Goal: Task Accomplishment & Management: Complete application form

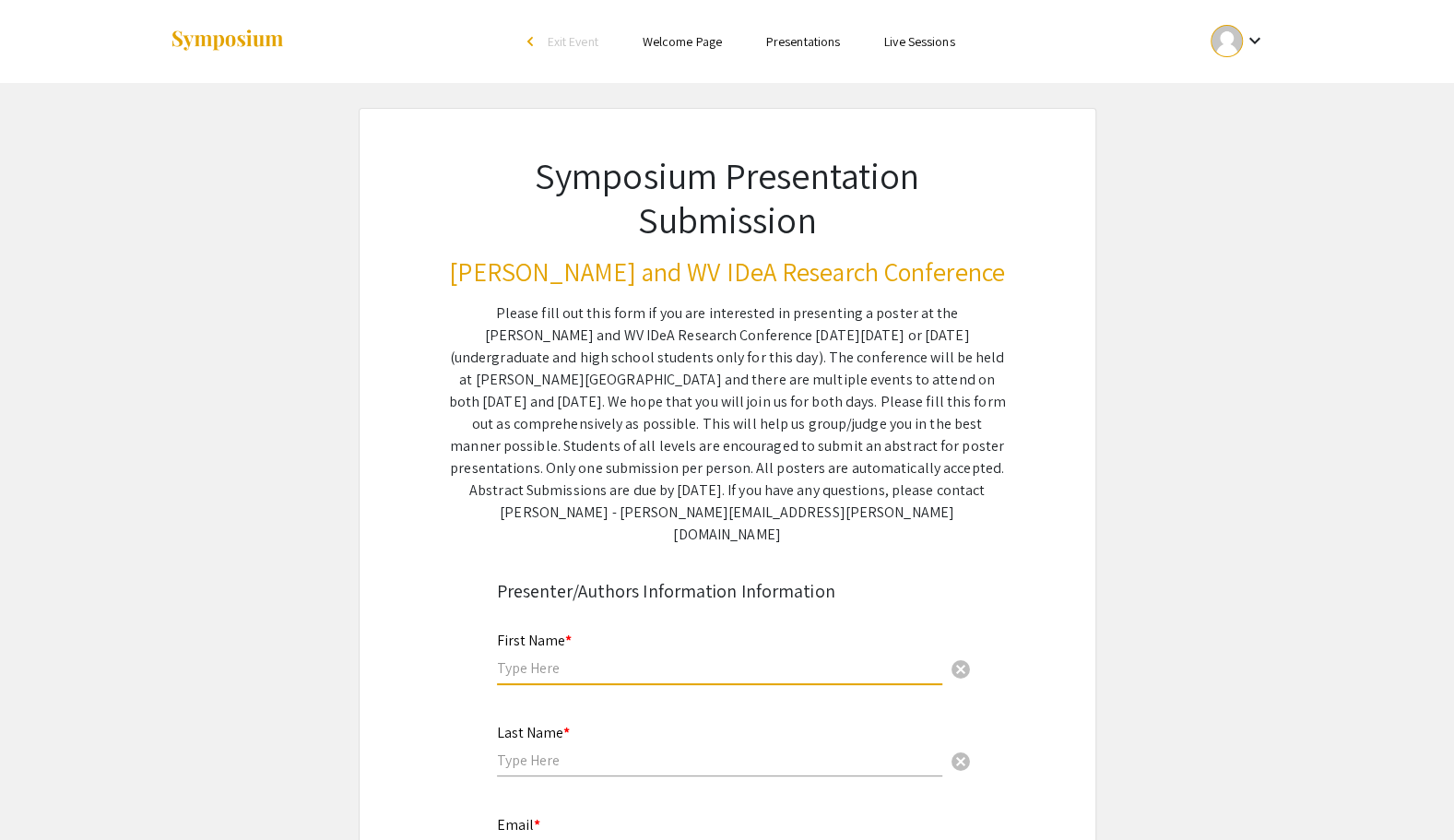
type input "Rhea"
type input "Agarwal"
type input "ragarwal@osteo.wvsom.edu"
type input "Neuroscience"
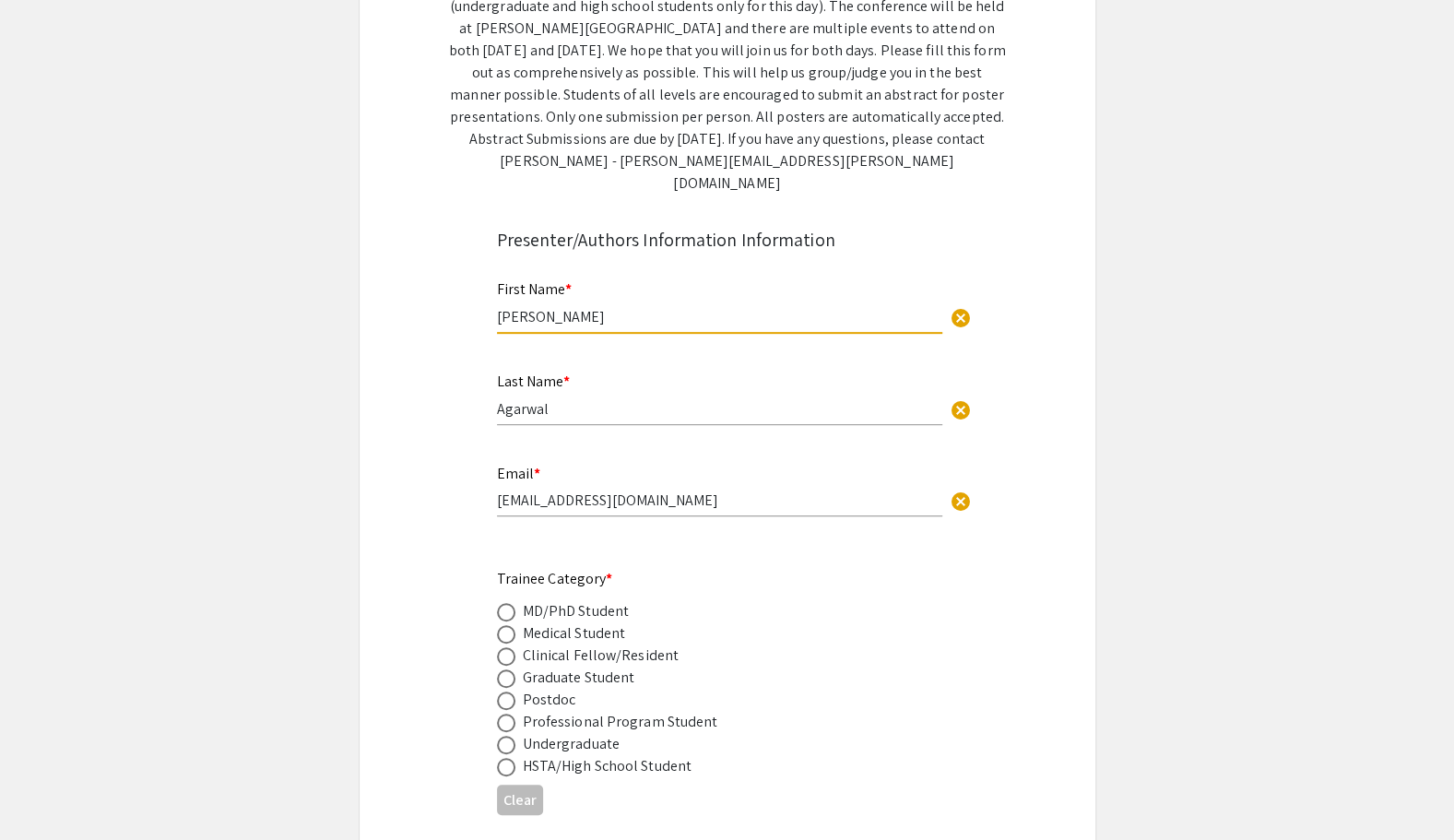
scroll to position [352, 0]
click at [500, 624] on span at bounding box center [505, 633] width 19 height 18
click at [500, 624] on input "radio" at bounding box center [505, 633] width 19 height 18
radio input "true"
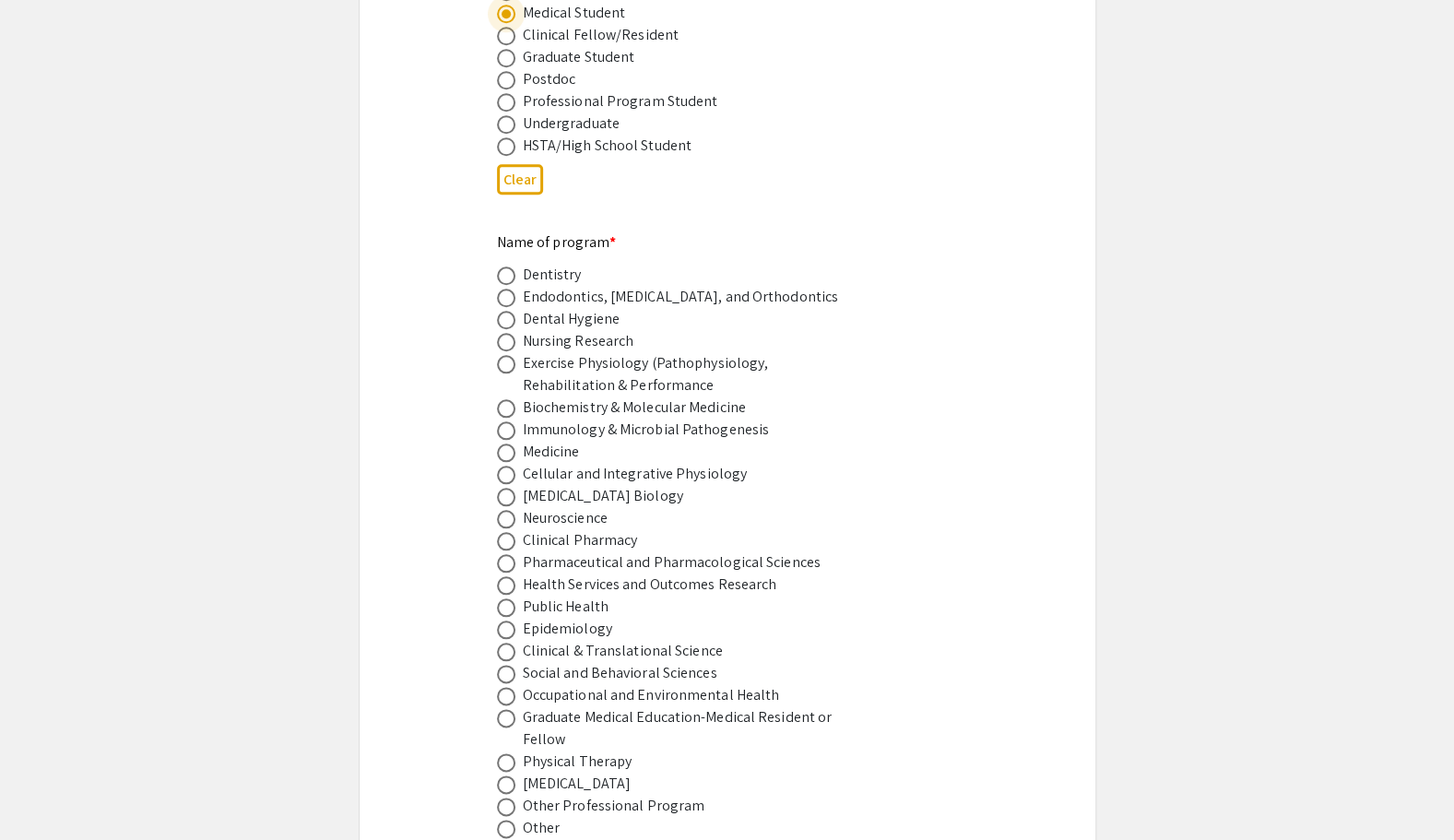
scroll to position [973, 0]
click at [511, 441] on span at bounding box center [505, 450] width 19 height 18
click at [511, 441] on input "radio" at bounding box center [505, 450] width 19 height 18
radio input "true"
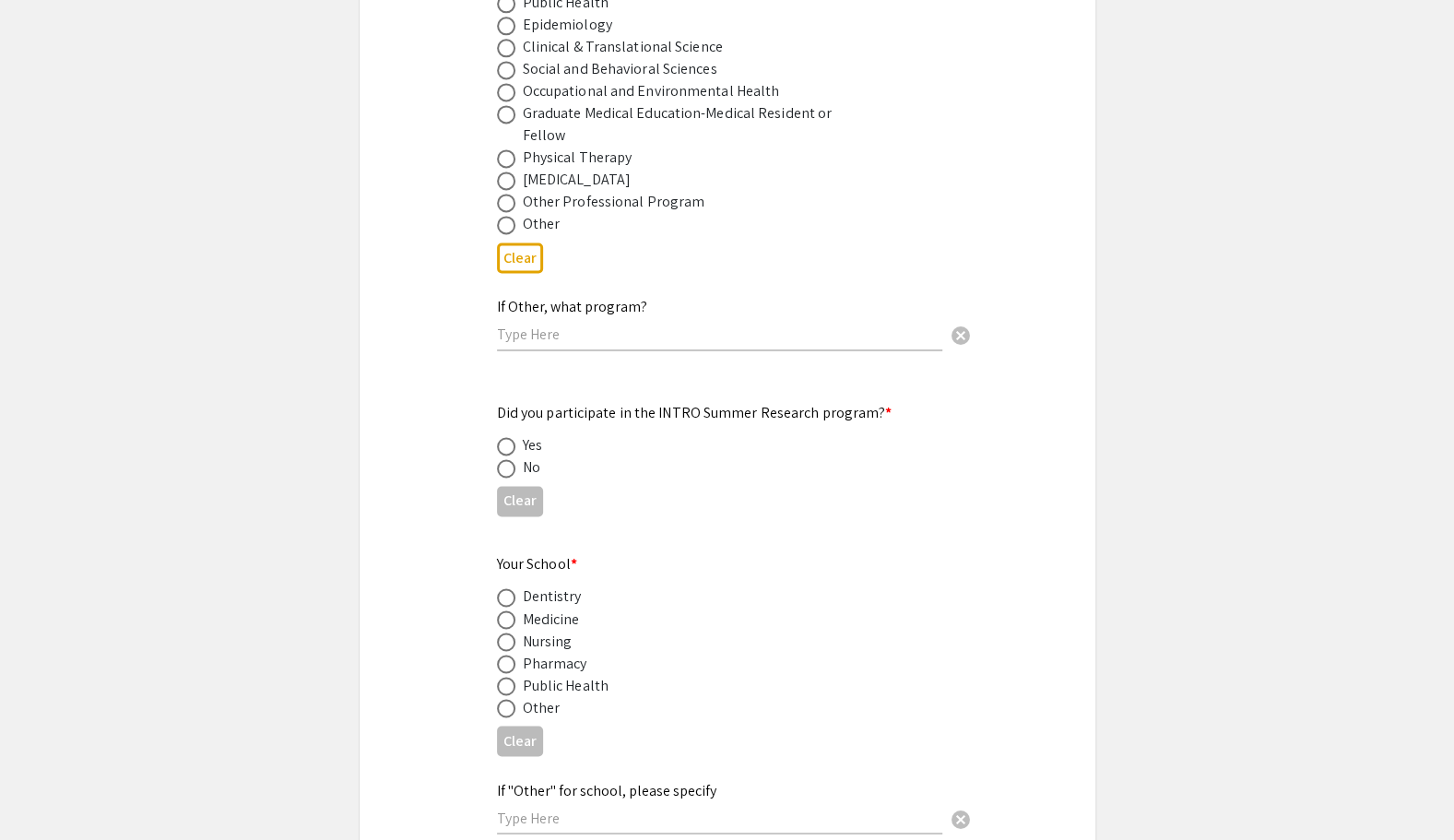
scroll to position [1576, 0]
click at [508, 458] on span at bounding box center [505, 467] width 19 height 18
click at [508, 458] on input "radio" at bounding box center [505, 467] width 19 height 18
radio input "true"
click at [503, 609] on span at bounding box center [505, 618] width 19 height 18
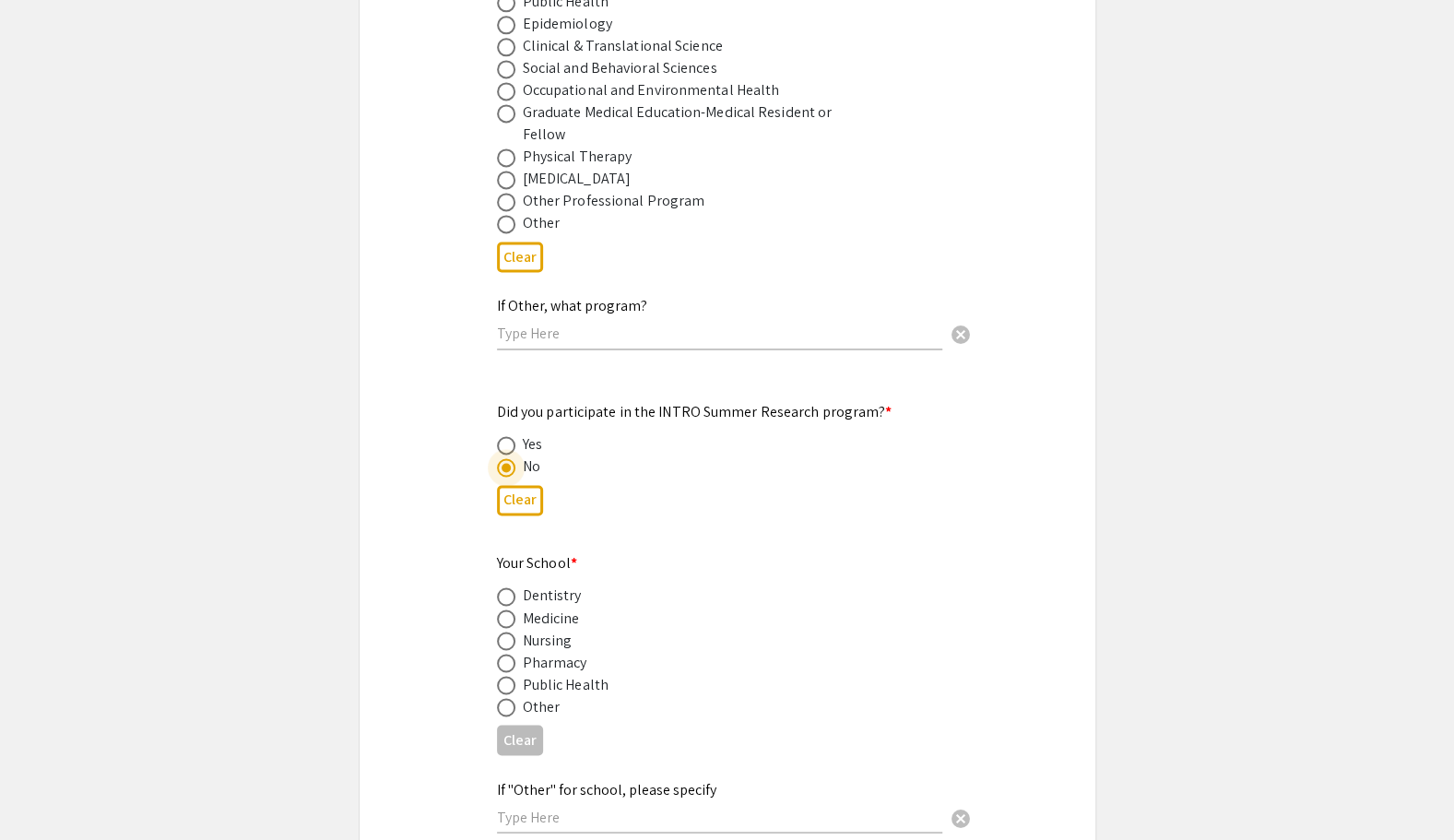
click at [503, 609] on input "radio" at bounding box center [505, 618] width 19 height 18
radio input "true"
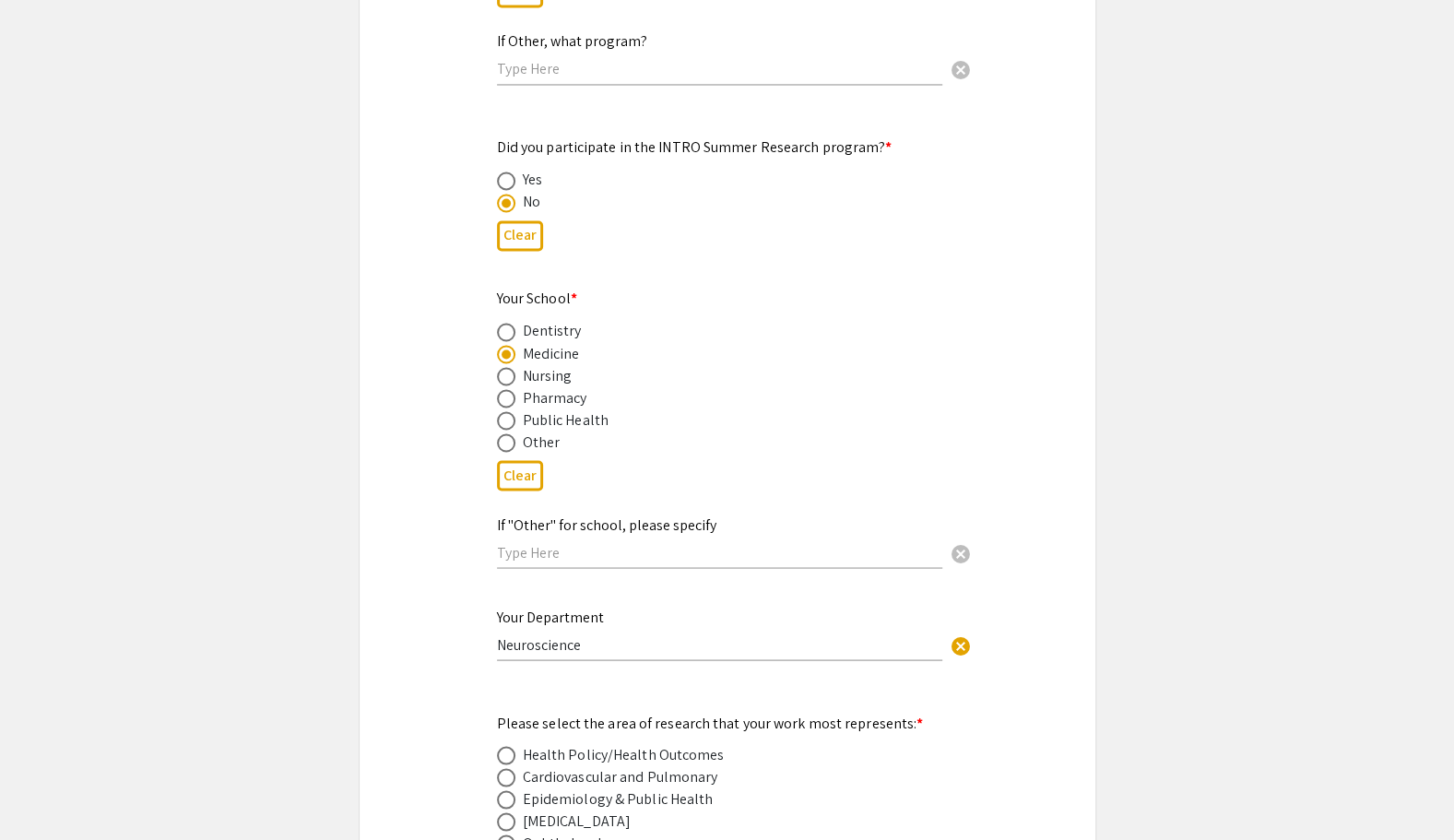
scroll to position [1842, 0]
click at [556, 541] on input "text" at bounding box center [719, 551] width 445 height 19
click at [411, 555] on div "Symposium Presentation Submission Van Liere and WV IDeA Research Conference Ple…" at bounding box center [727, 808] width 737 height 5084
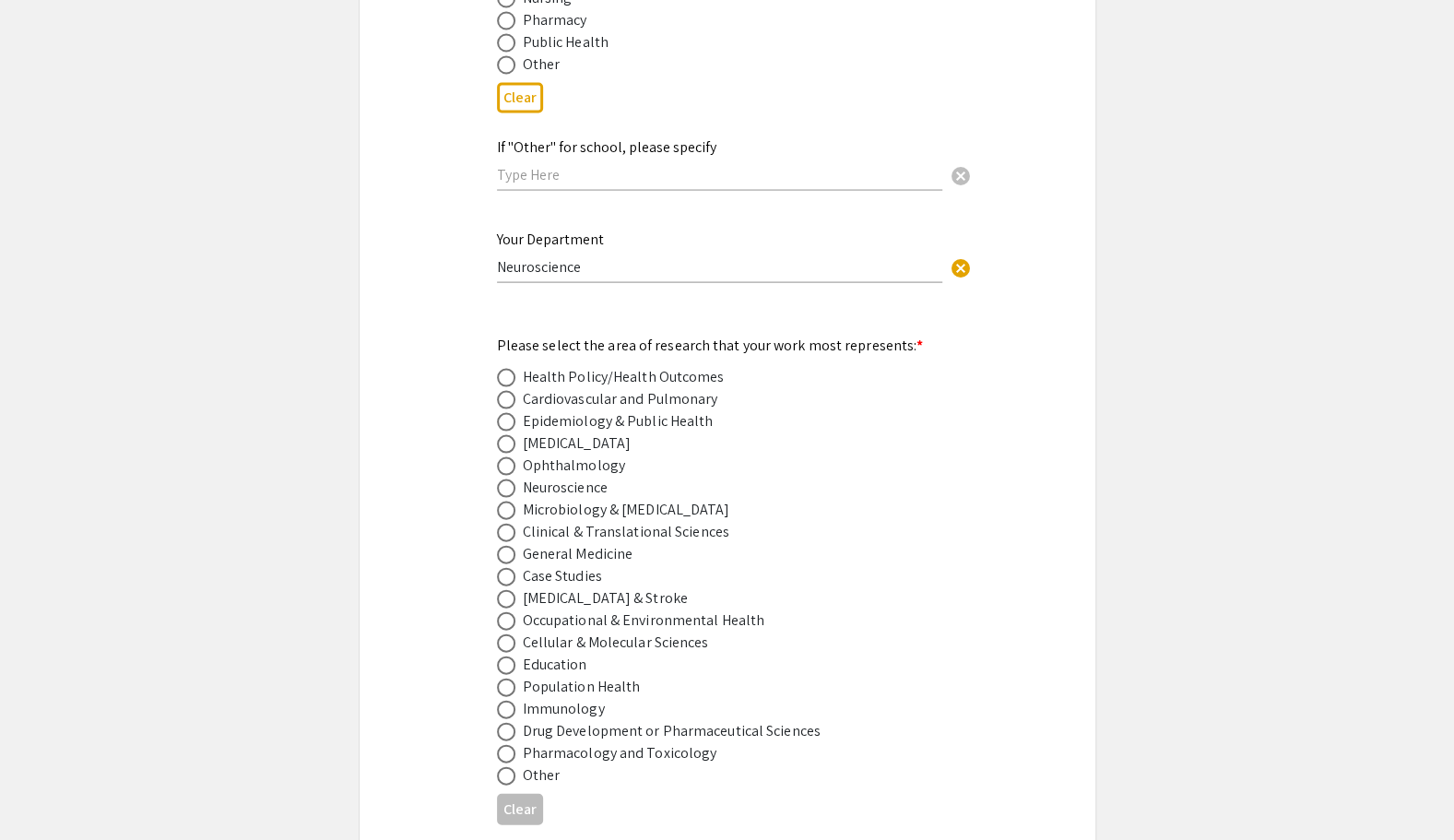
scroll to position [2218, 0]
click at [497, 434] on span at bounding box center [505, 443] width 19 height 18
click at [497, 434] on input "radio" at bounding box center [505, 443] width 19 height 18
radio input "true"
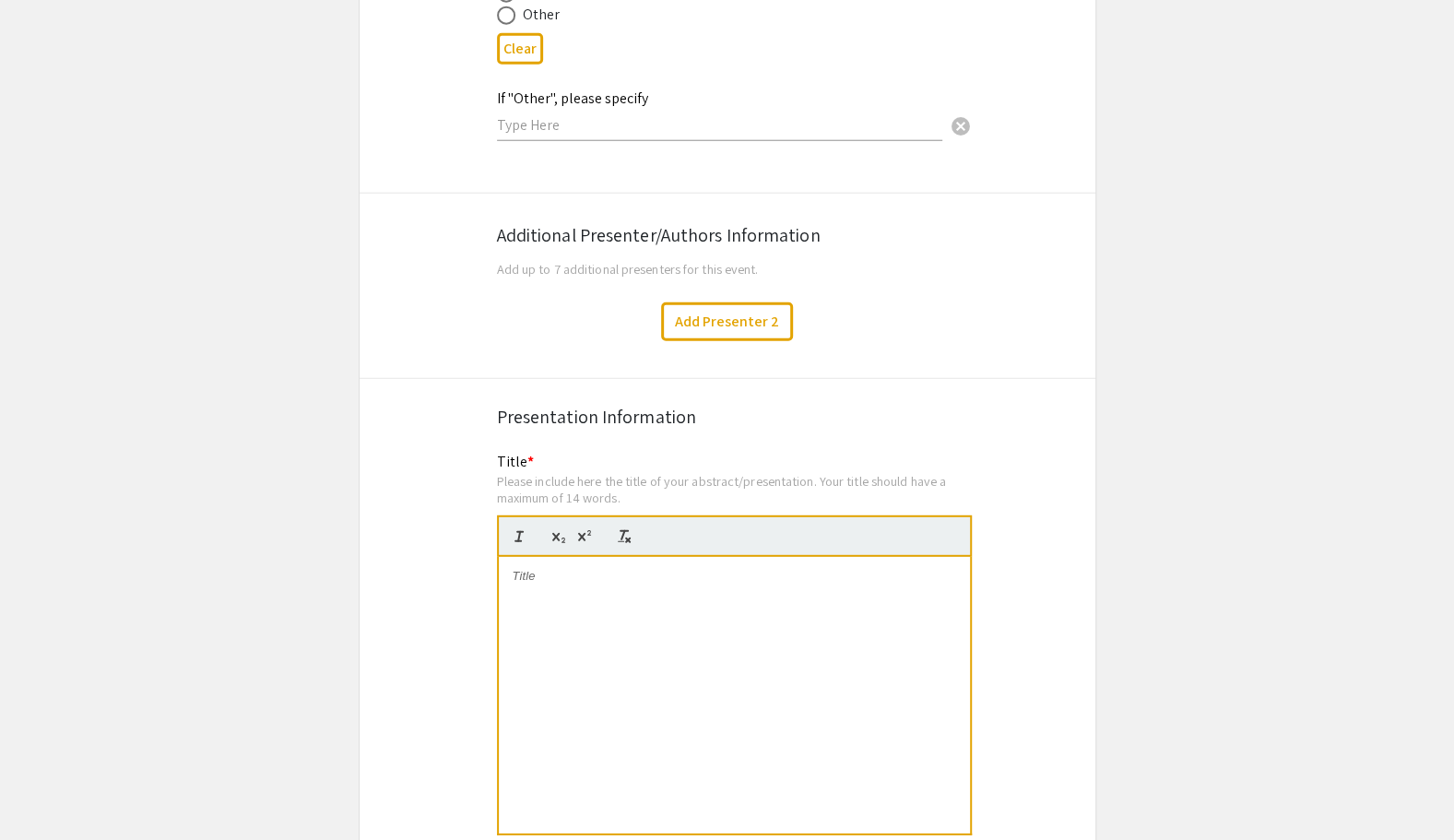
scroll to position [2979, 0]
click at [640, 591] on div at bounding box center [734, 693] width 471 height 276
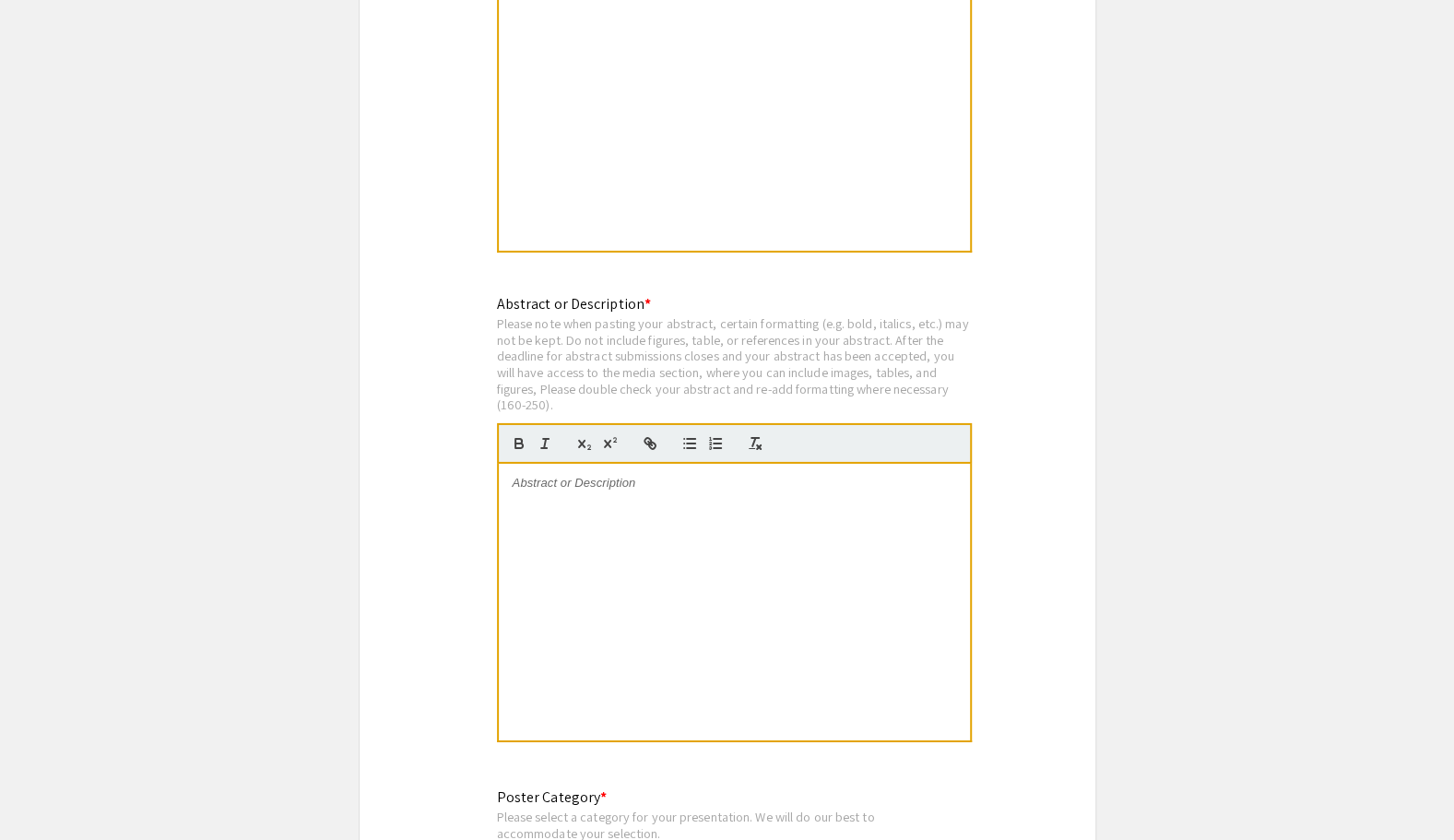
scroll to position [3564, 0]
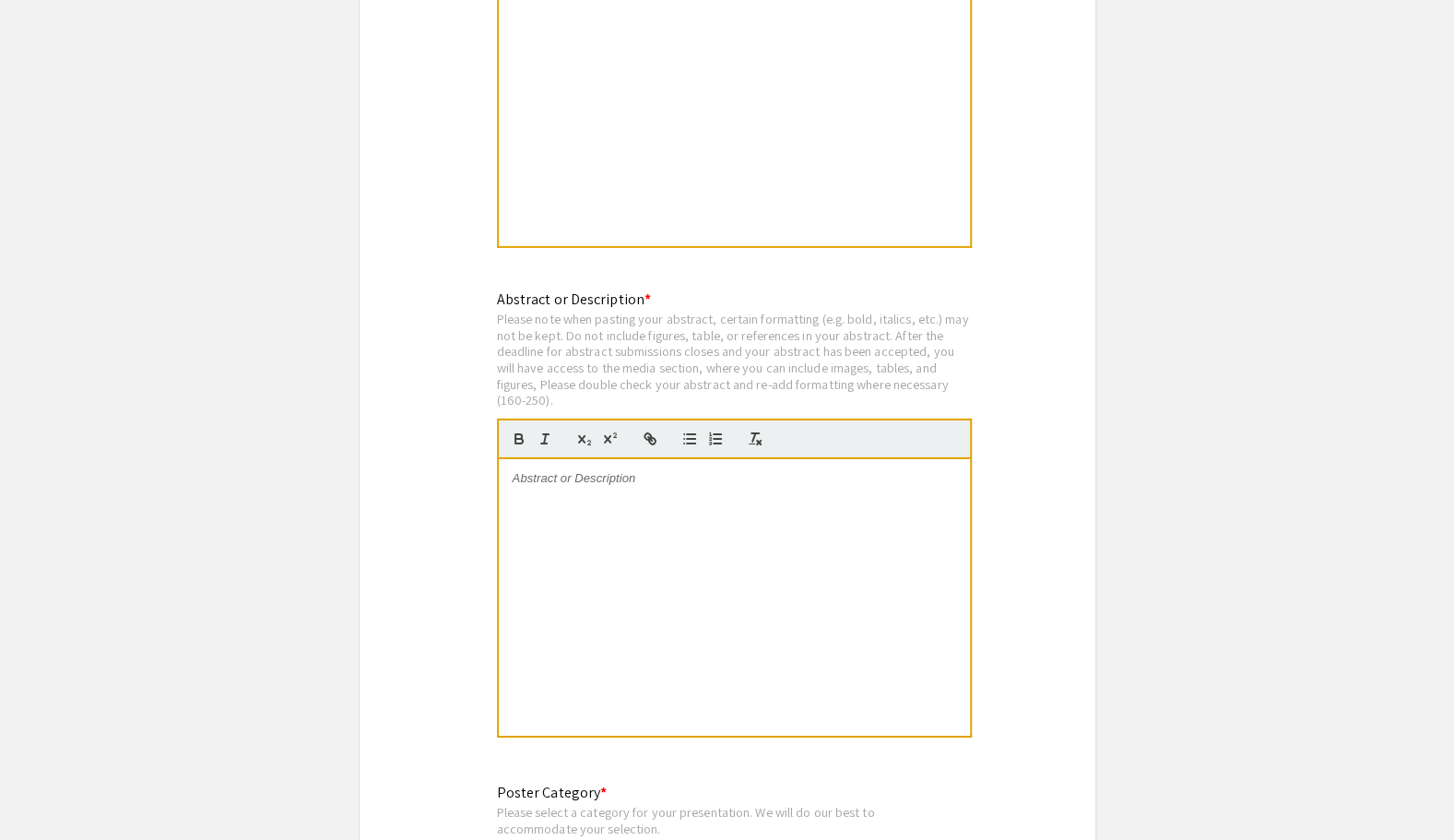
click at [529, 472] on div at bounding box center [734, 597] width 471 height 276
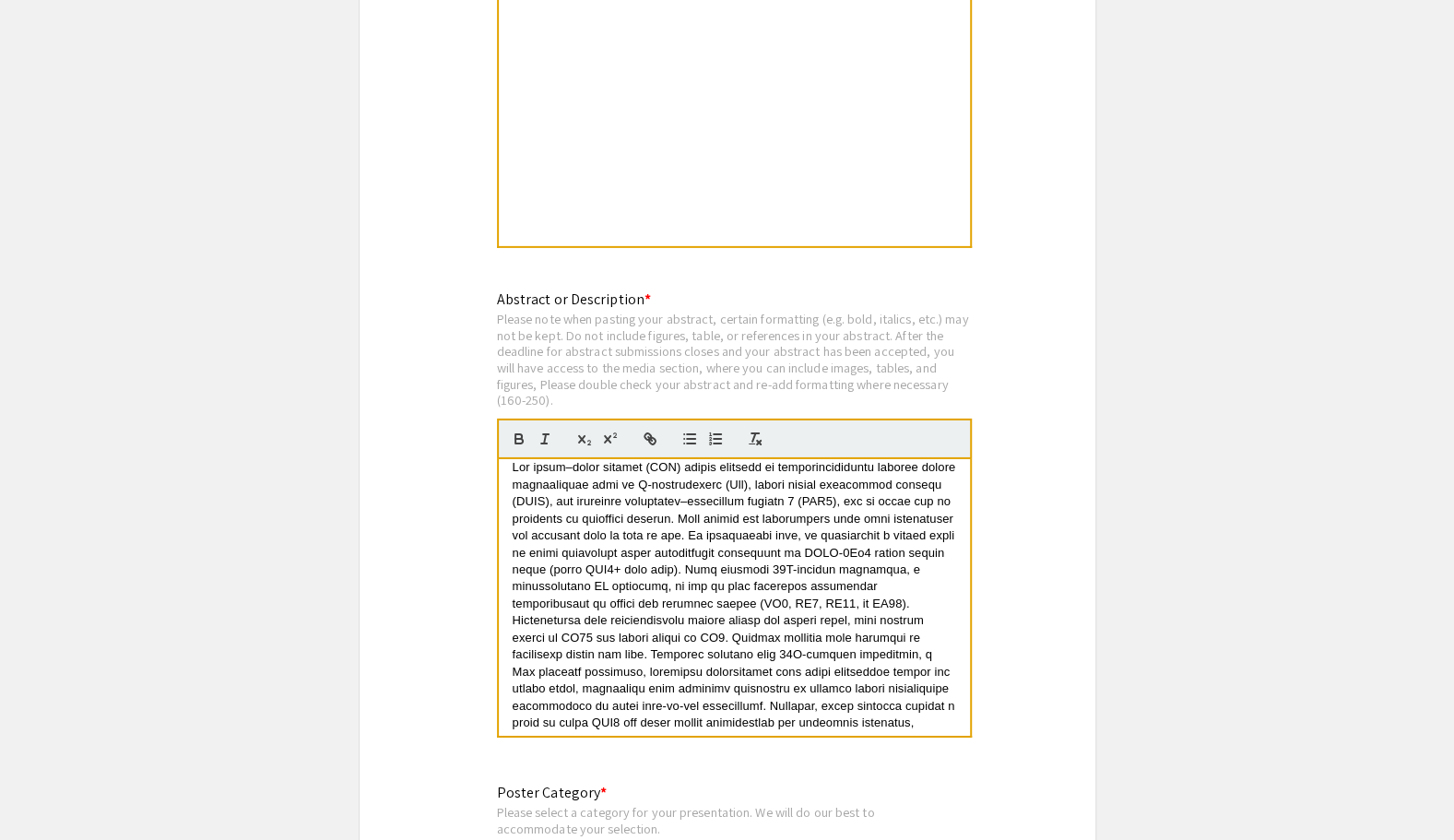
scroll to position [0, 0]
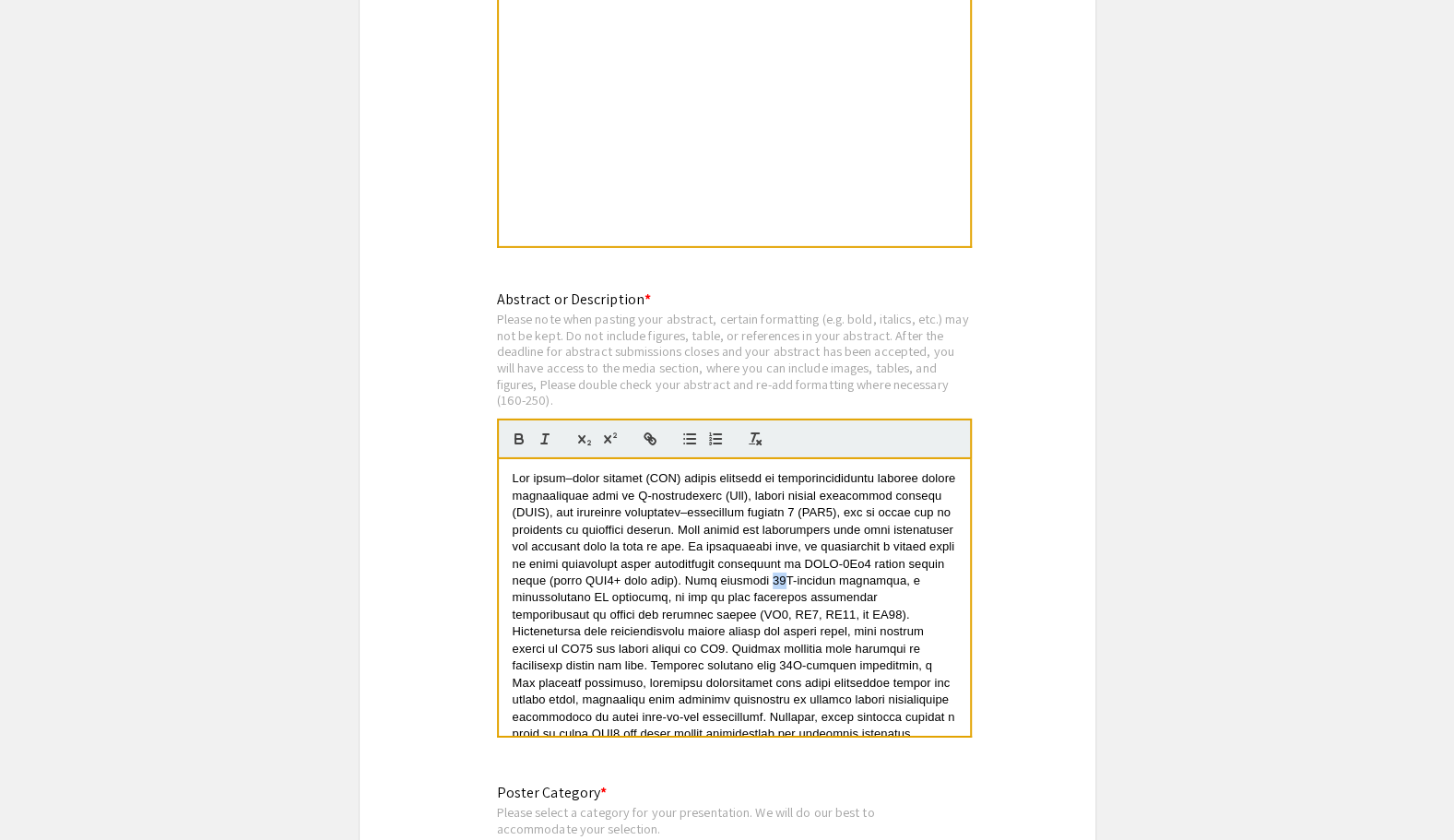
drag, startPoint x: 906, startPoint y: 561, endPoint x: 896, endPoint y: 559, distance: 10.2
click at [896, 559] on span at bounding box center [735, 631] width 446 height 320
click at [603, 430] on icon "button" at bounding box center [610, 438] width 17 height 17
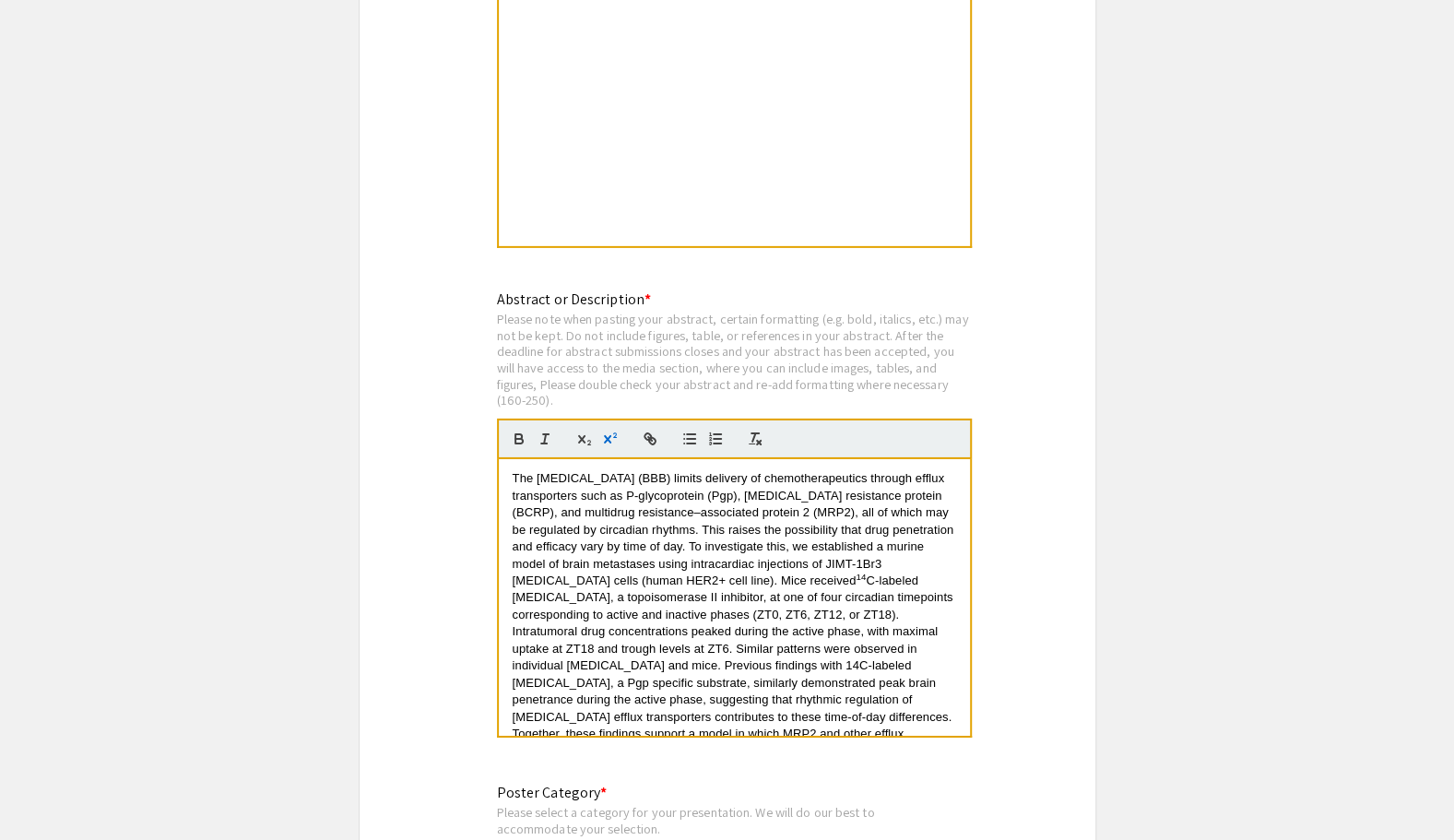
click at [721, 573] on span "C-labeled etoposide, a topoisomerase II inhibitor, at one of four circadian tim…" at bounding box center [734, 690] width 444 height 235
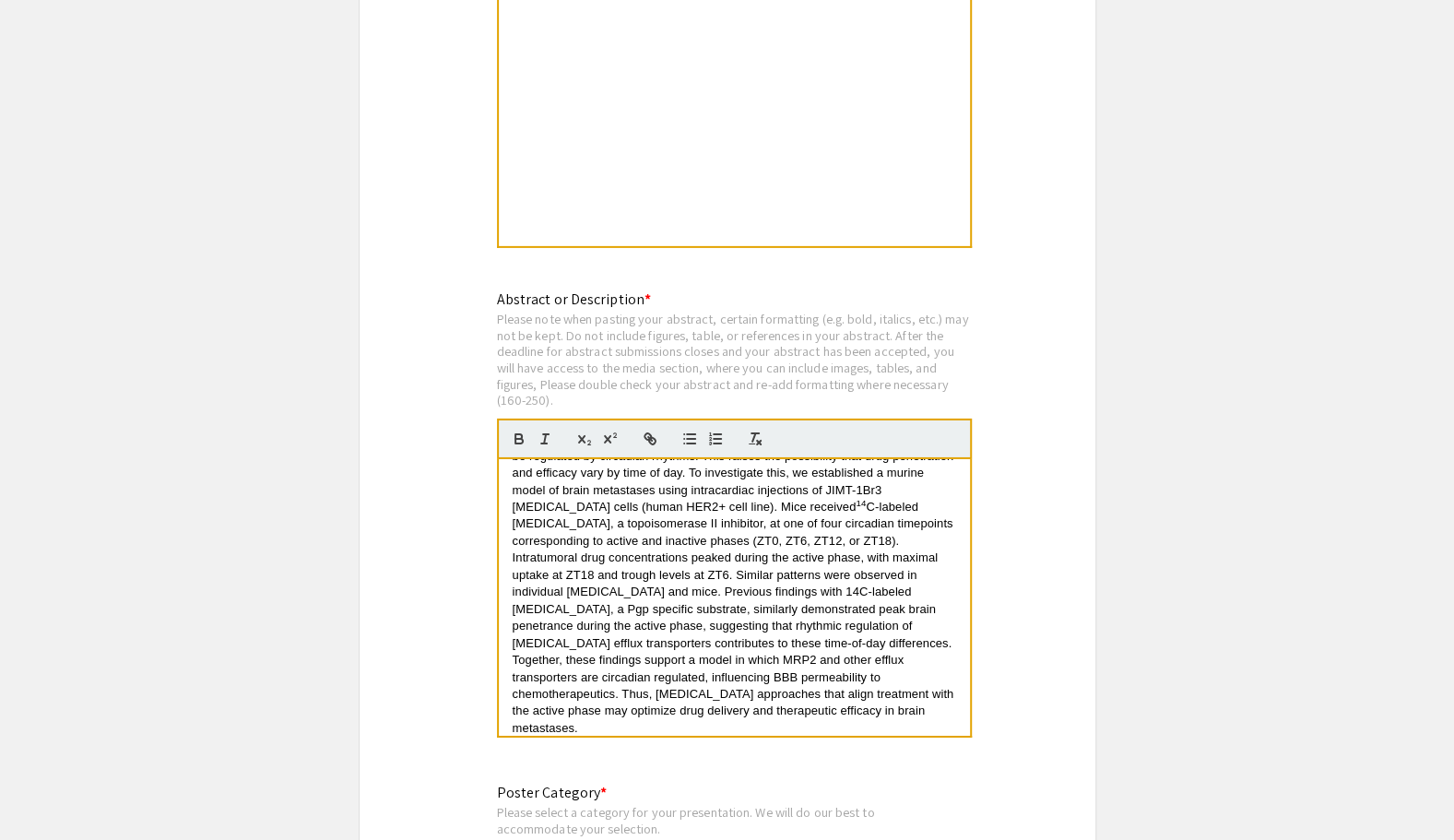
scroll to position [86, 0]
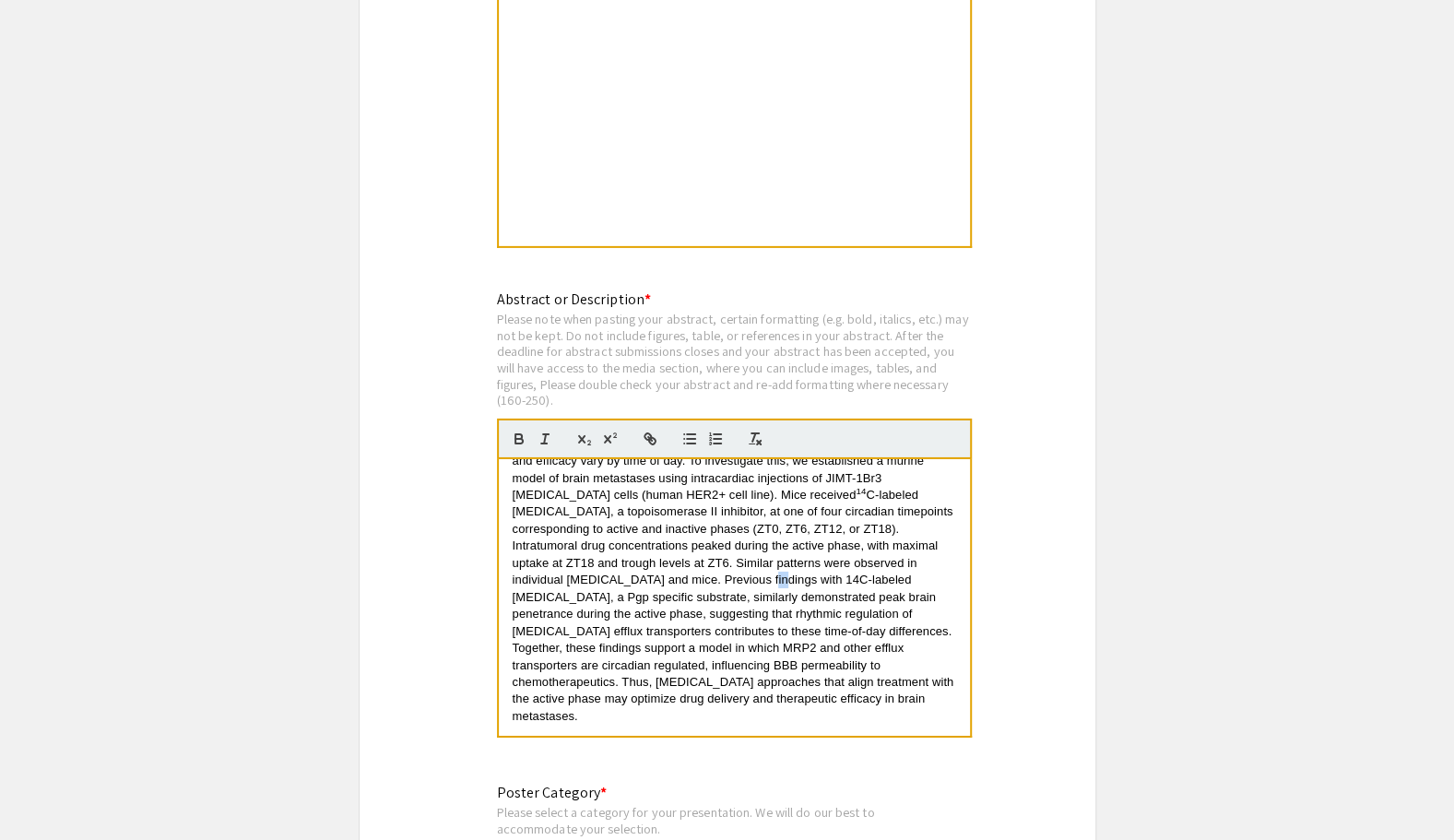
drag, startPoint x: 865, startPoint y: 559, endPoint x: 851, endPoint y: 557, distance: 14.1
click at [851, 557] on span "C-labeled etoposide, a topoisomerase II inhibitor, at one of four circadian tim…" at bounding box center [734, 604] width 444 height 235
click at [612, 430] on icon "button" at bounding box center [610, 438] width 17 height 17
click at [789, 702] on p "The blood–brain barrier (BBB) limits delivery of chemotherapeutics through effl…" at bounding box center [733, 554] width 443 height 340
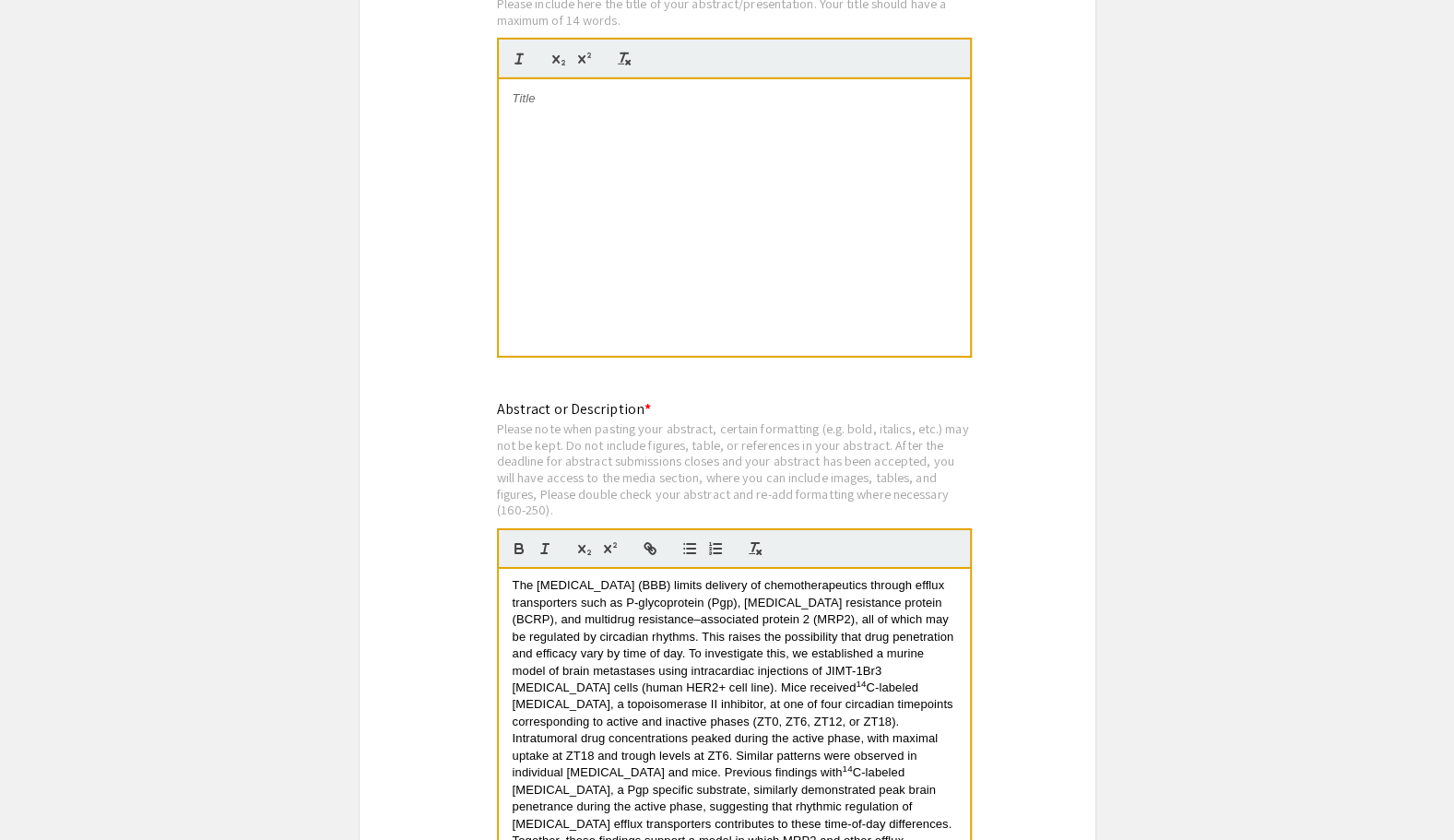
scroll to position [3273, 0]
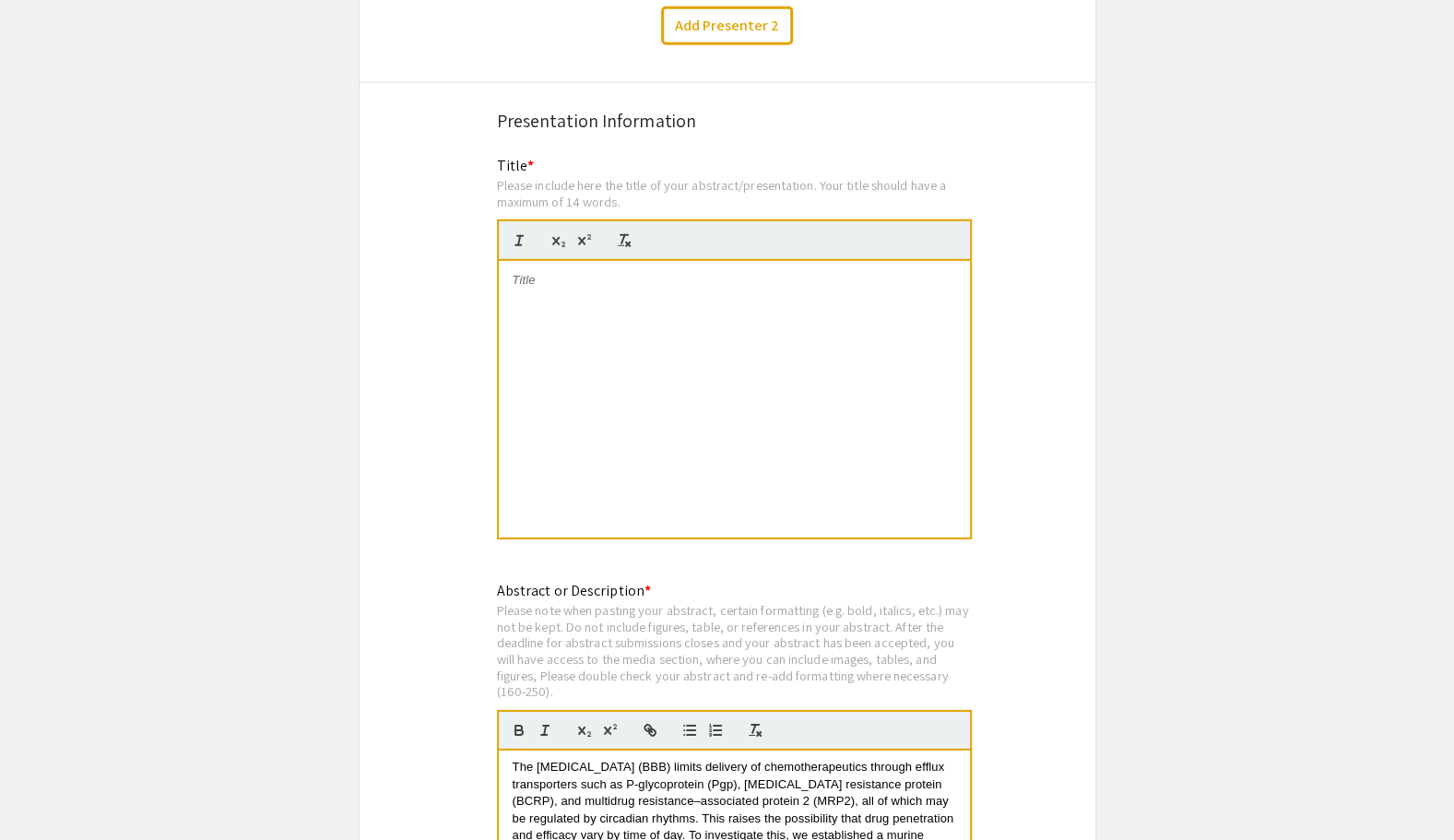
click at [681, 364] on div at bounding box center [734, 399] width 471 height 276
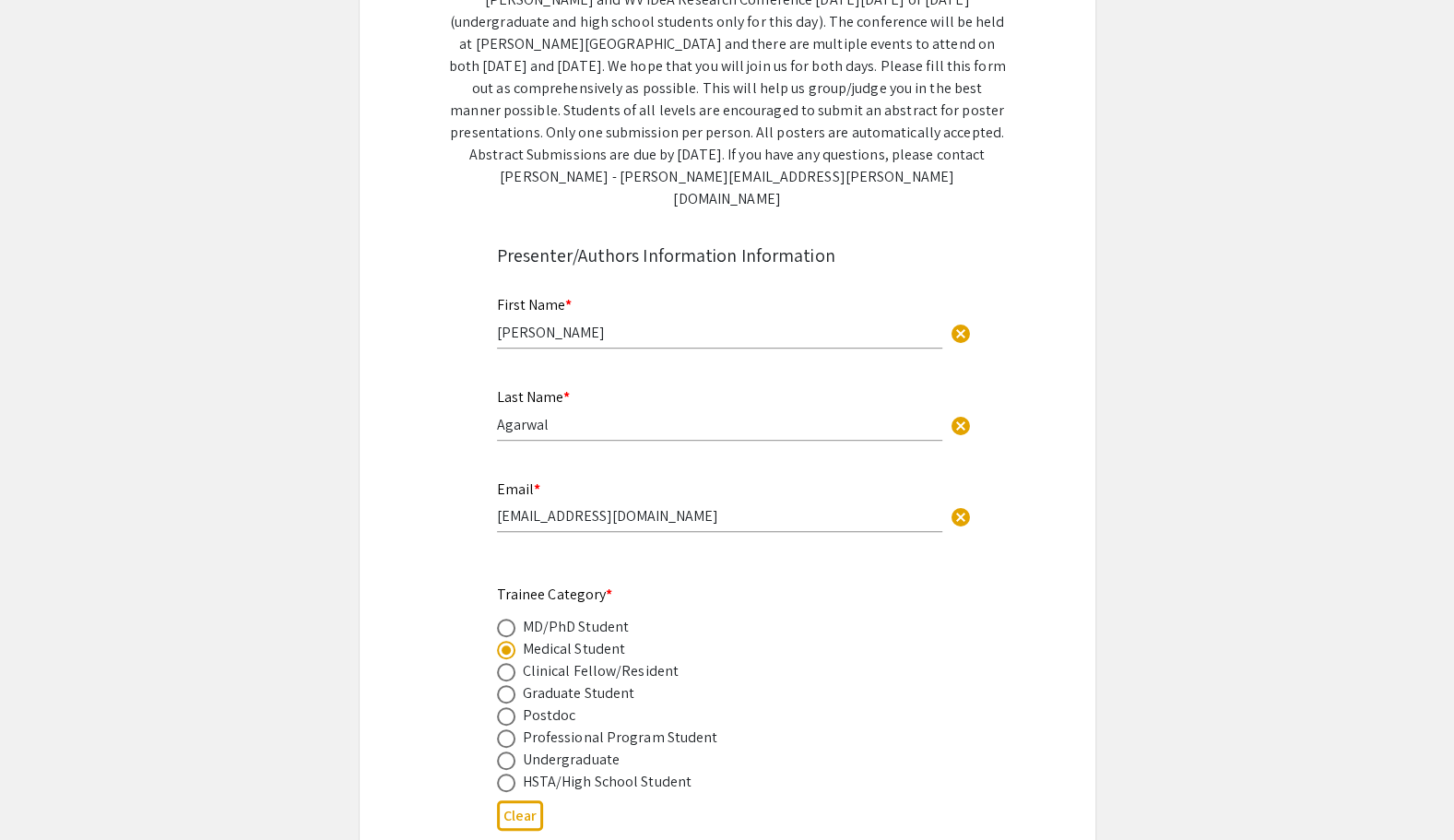
scroll to position [337, 0]
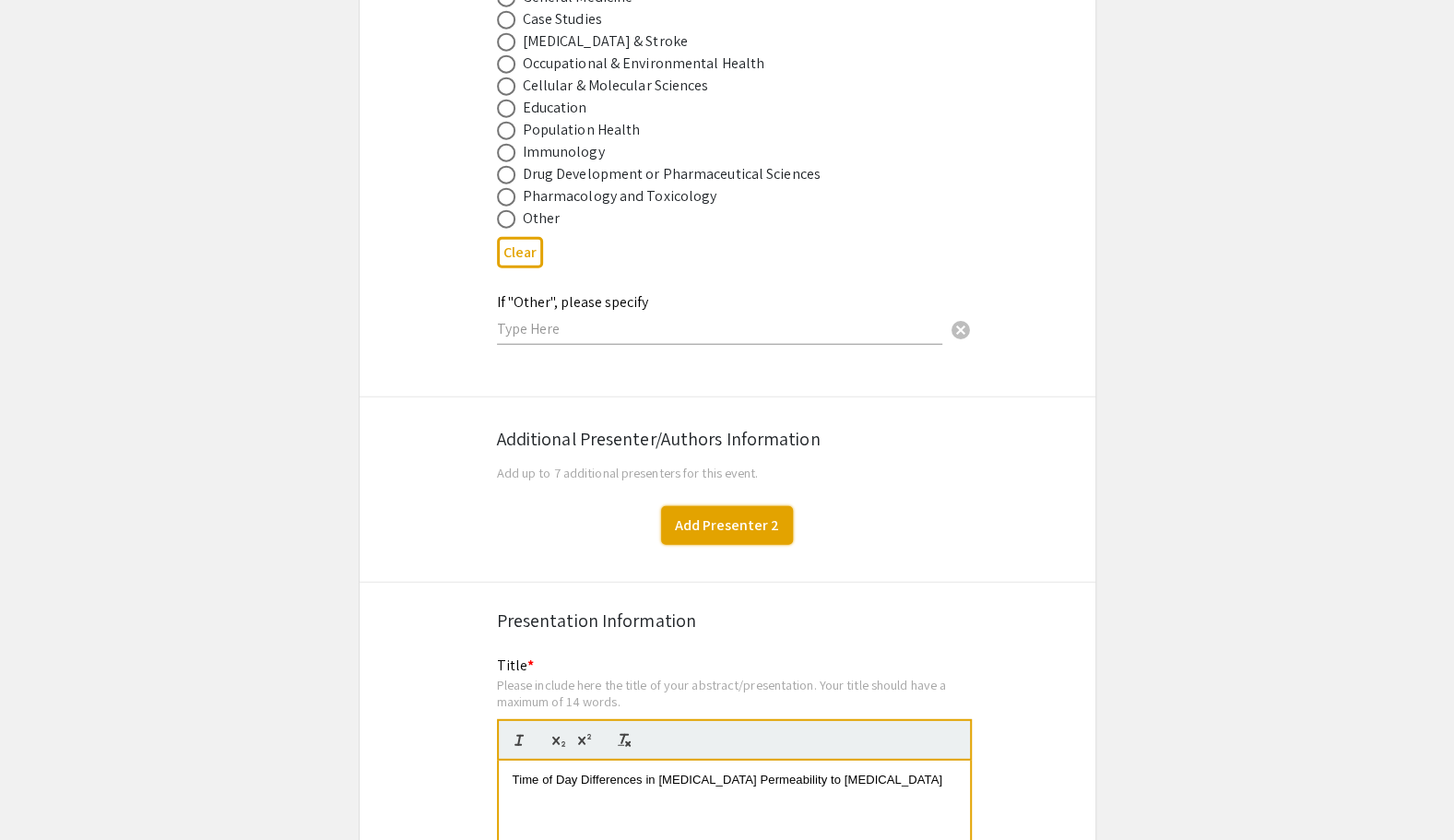
click at [714, 506] on button "Add Presenter 2" at bounding box center [727, 526] width 131 height 39
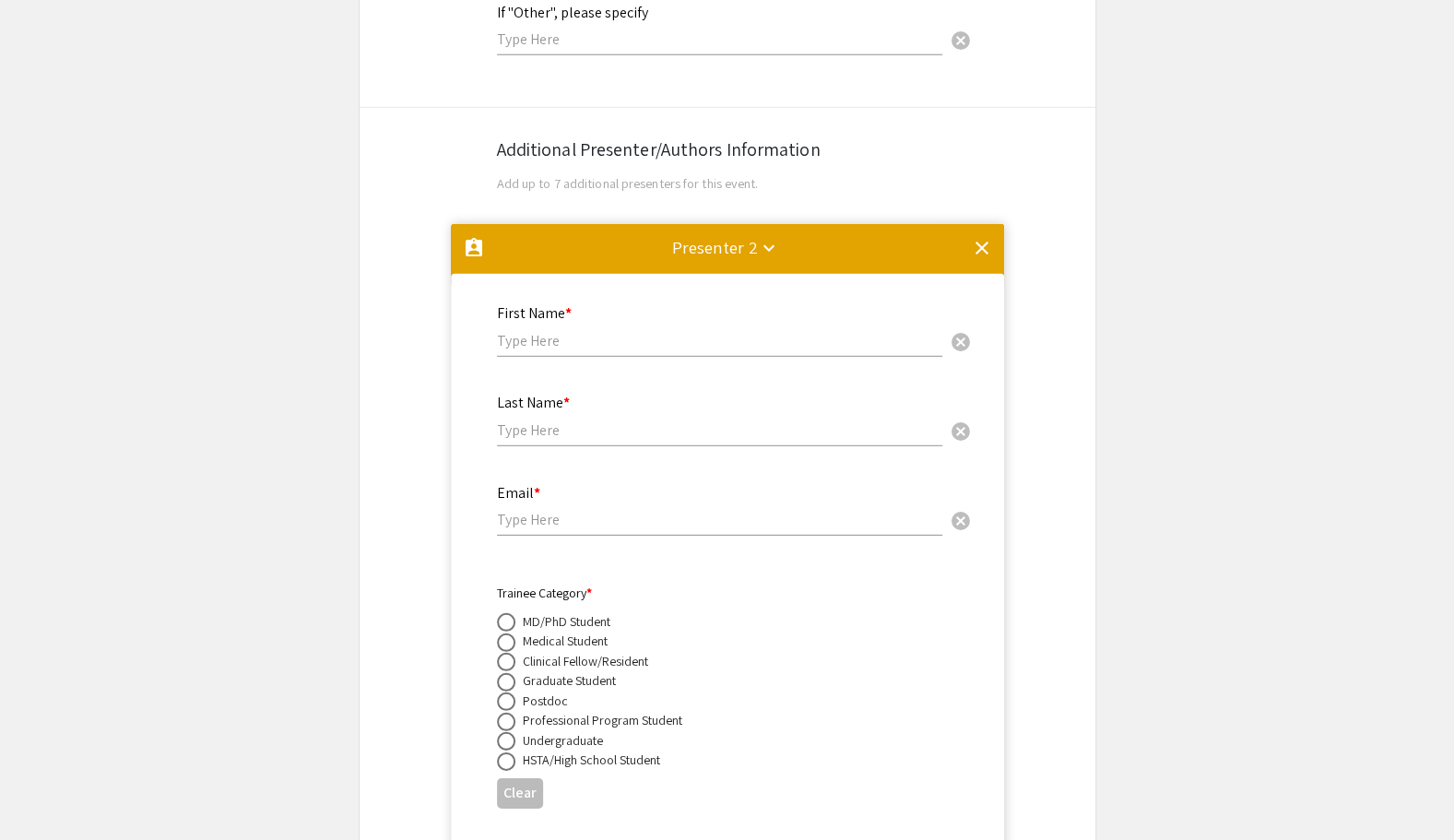
scroll to position [3041, 0]
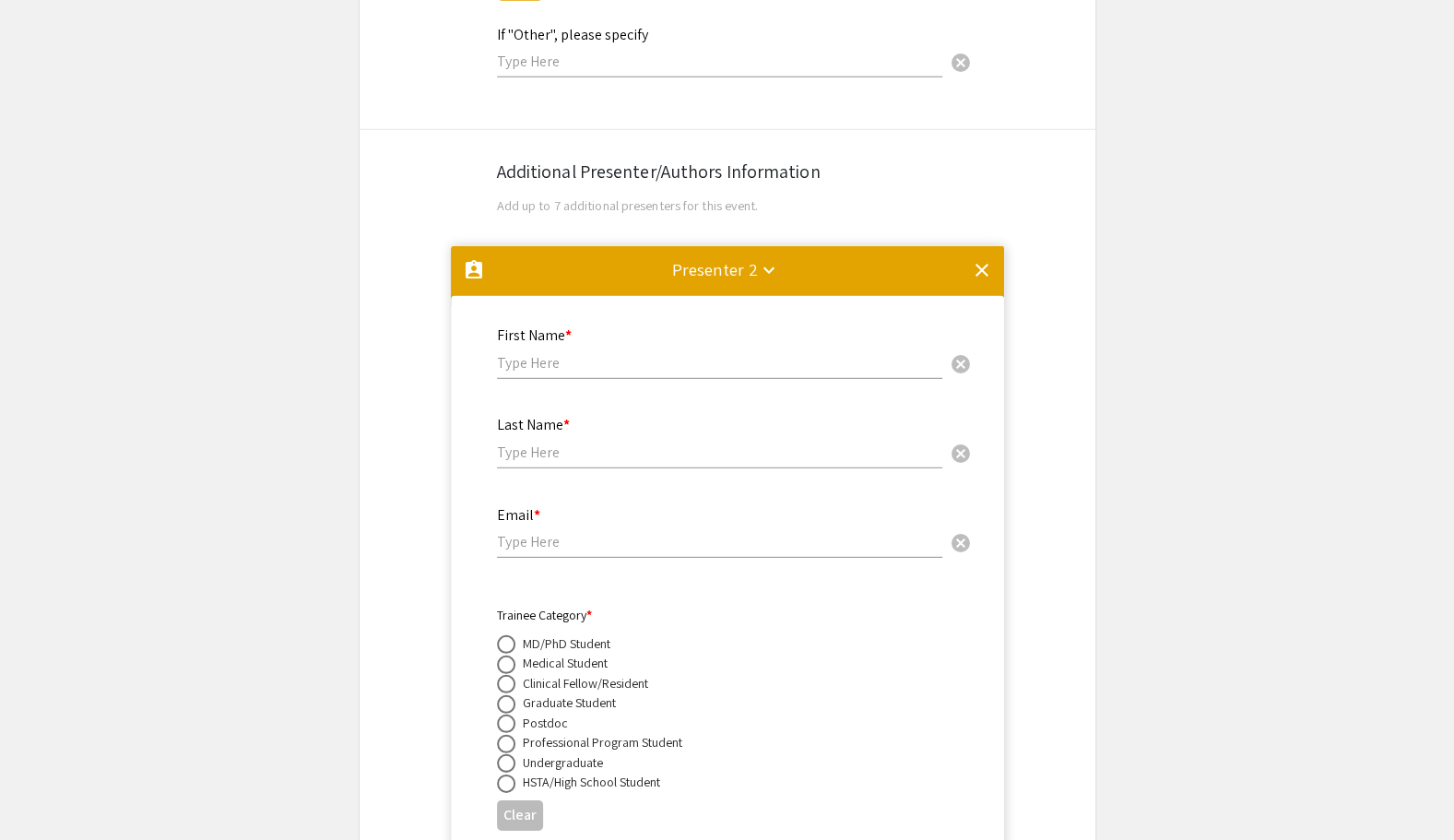
click at [980, 259] on mat-icon "clear" at bounding box center [982, 270] width 22 height 22
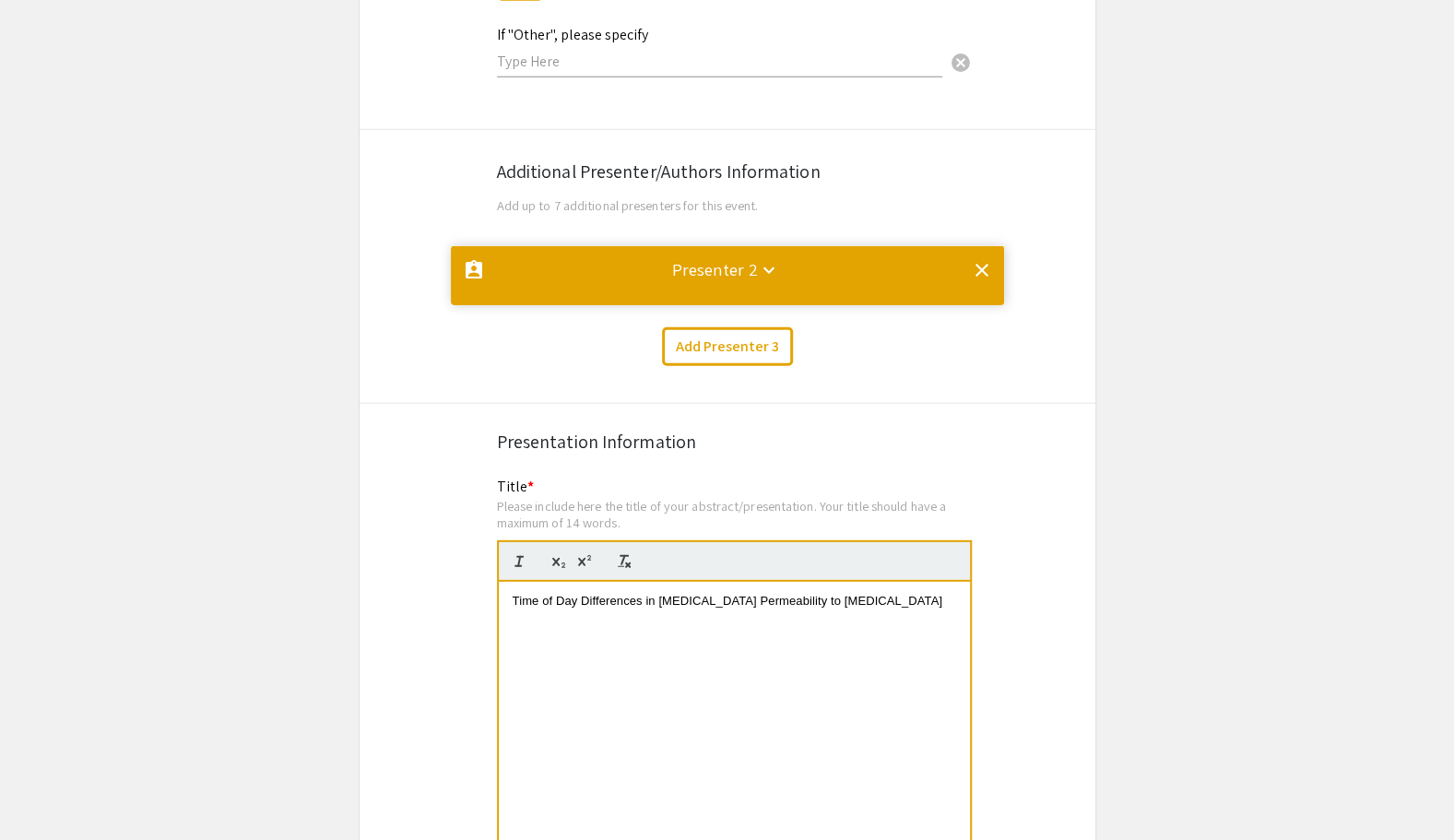
scroll to position [0, 0]
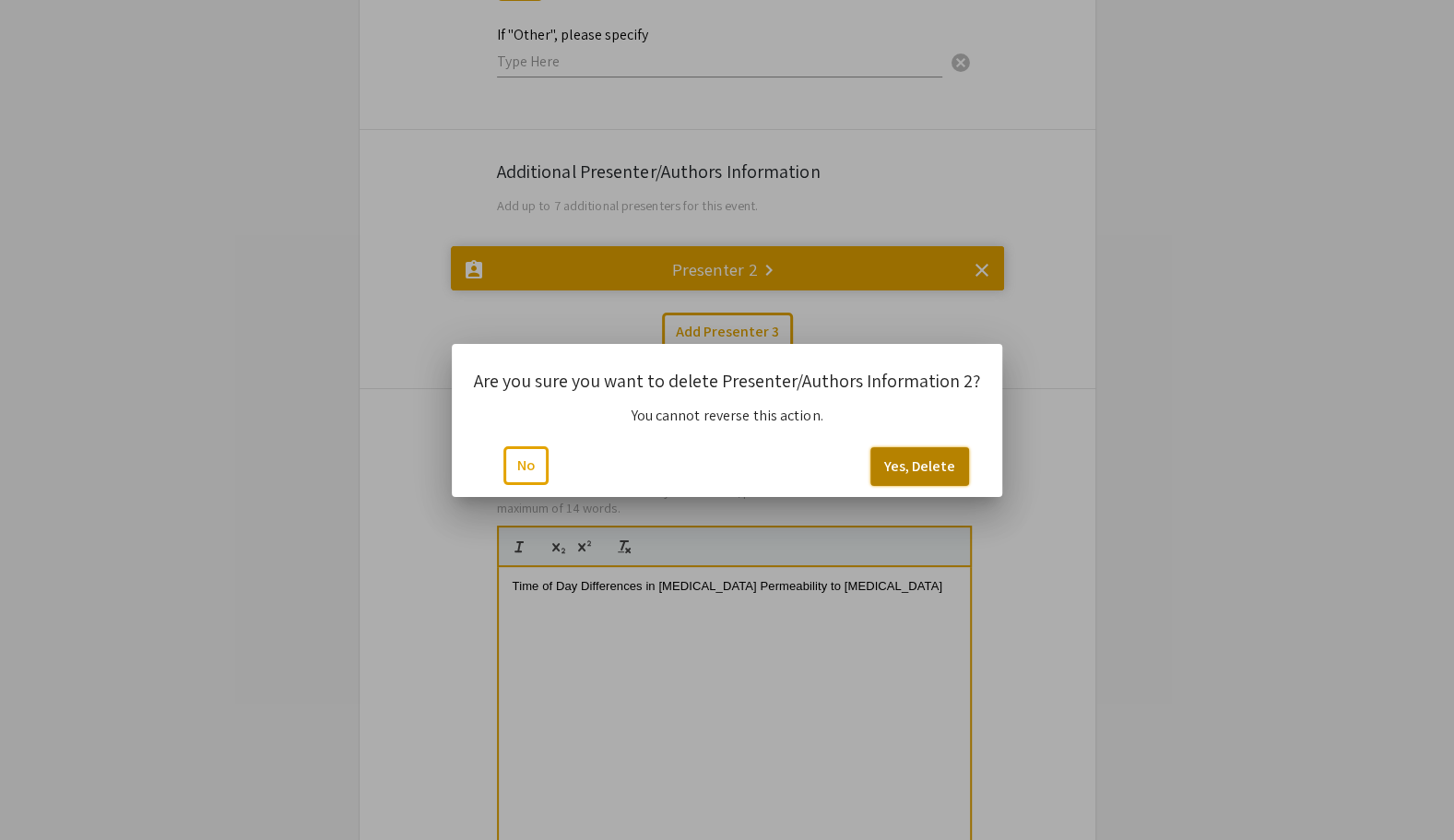
click at [891, 462] on button "Yes, Delete" at bounding box center [919, 466] width 98 height 39
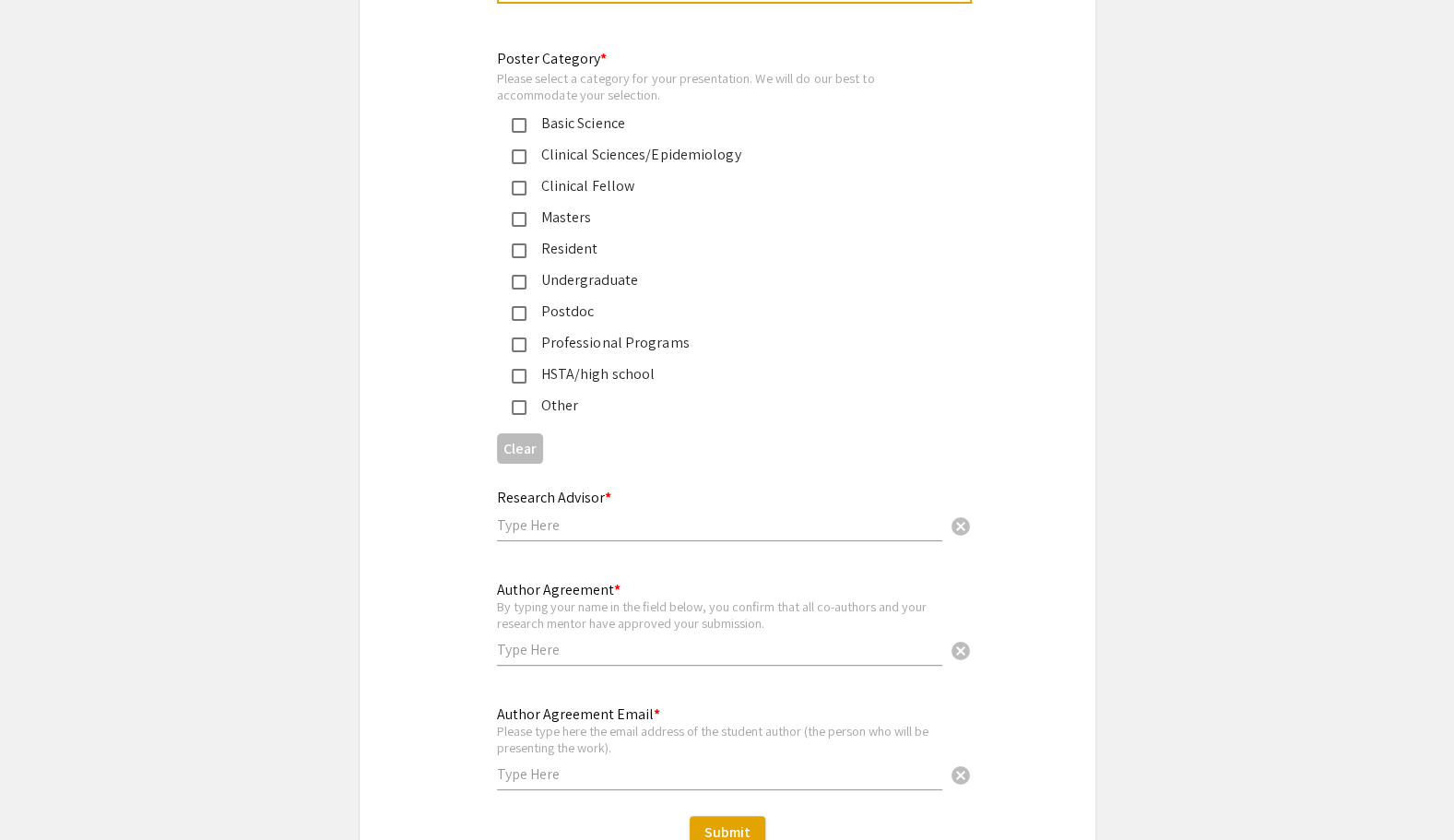
scroll to position [4300, 0]
click at [528, 330] on div "Professional Programs" at bounding box center [721, 341] width 388 height 22
click at [557, 513] on input "text" at bounding box center [719, 523] width 445 height 19
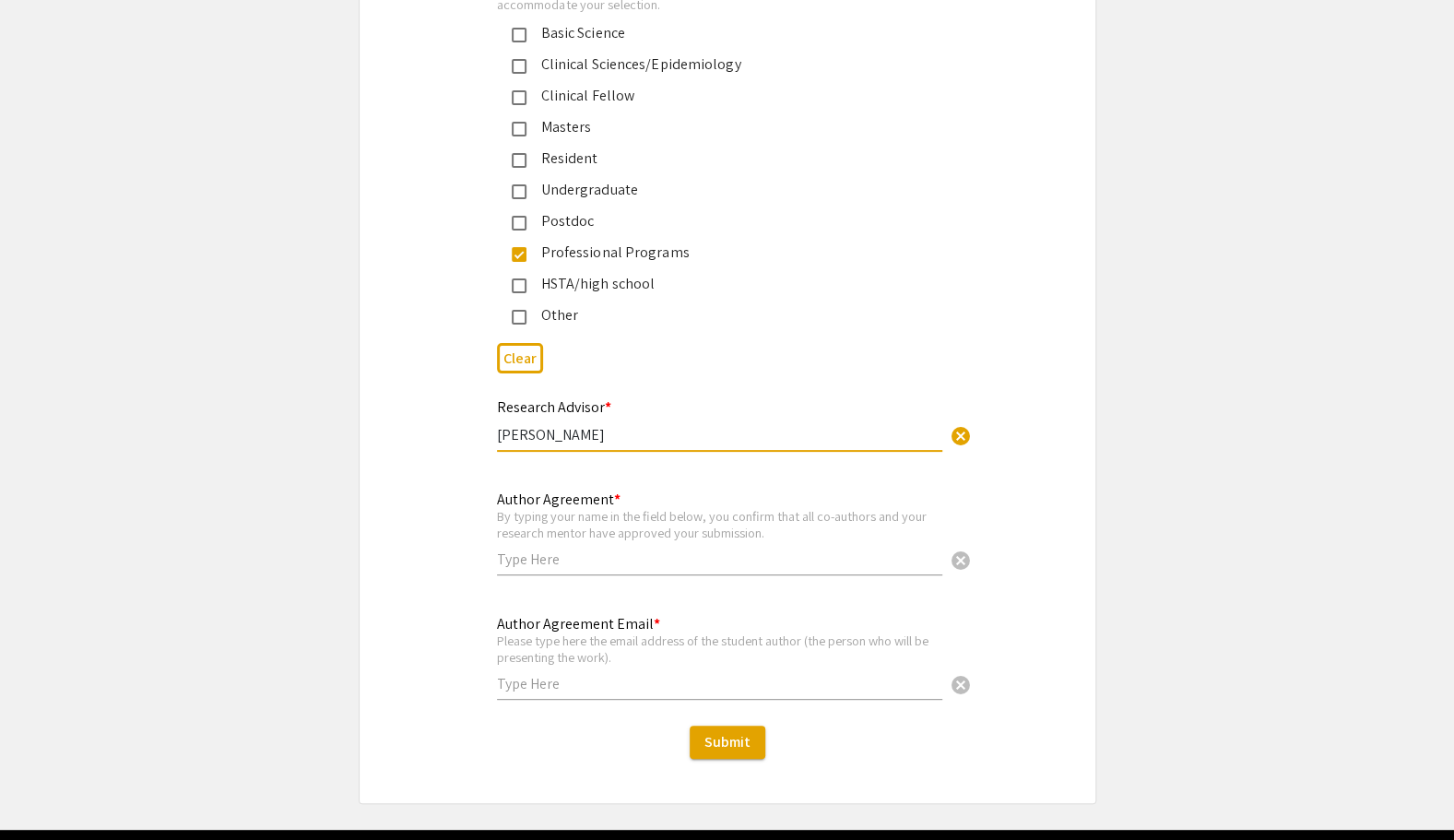
scroll to position [4395, 0]
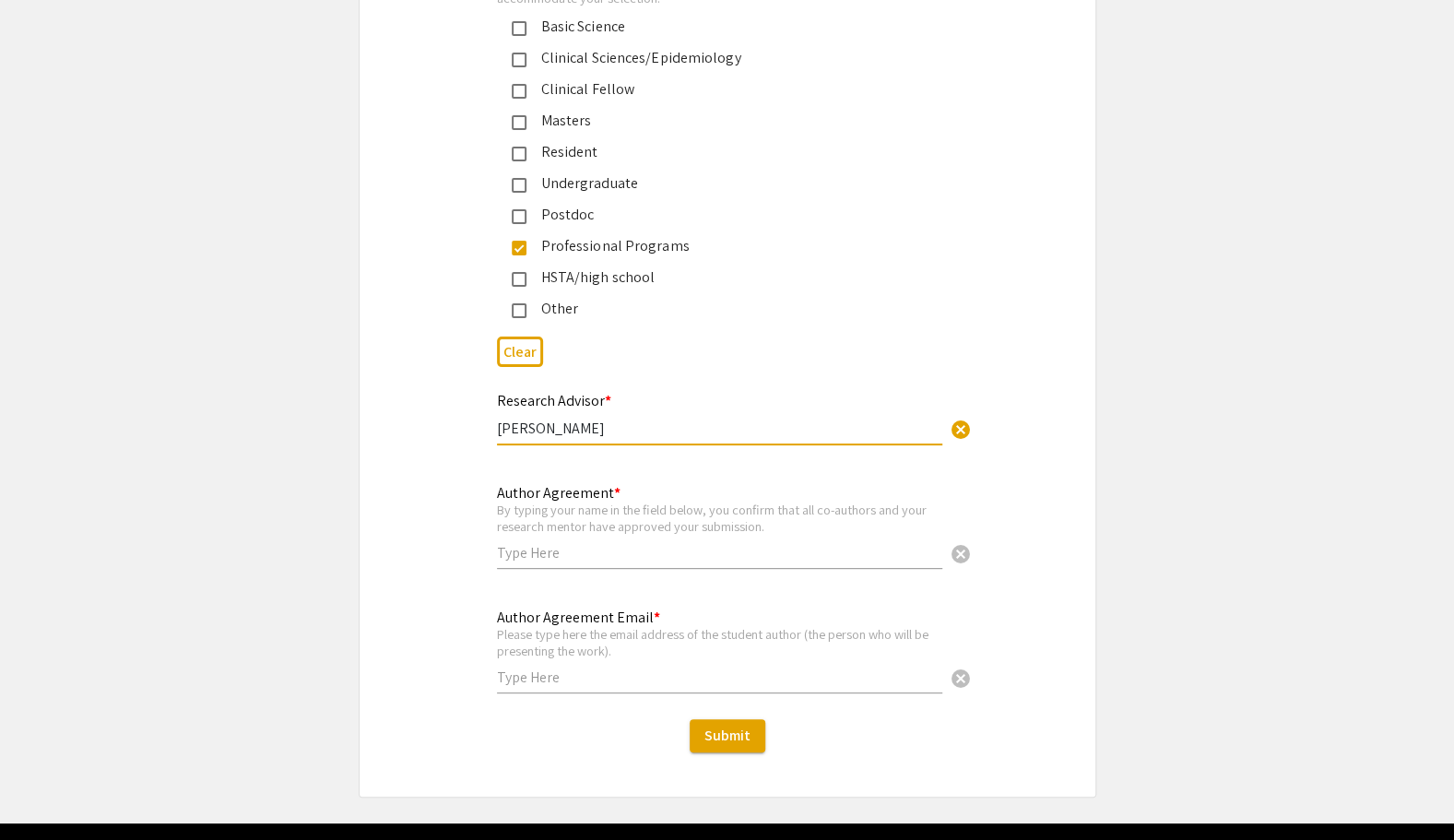
drag, startPoint x: 598, startPoint y: 404, endPoint x: 409, endPoint y: 408, distance: 189.0
click at [409, 408] on div "Research Advisor * Walke cancel This field is required." at bounding box center [727, 428] width 736 height 78
paste input "illiam H. Walker II"
type input "William H. Walker II"
click at [616, 543] on input "text" at bounding box center [719, 553] width 445 height 19
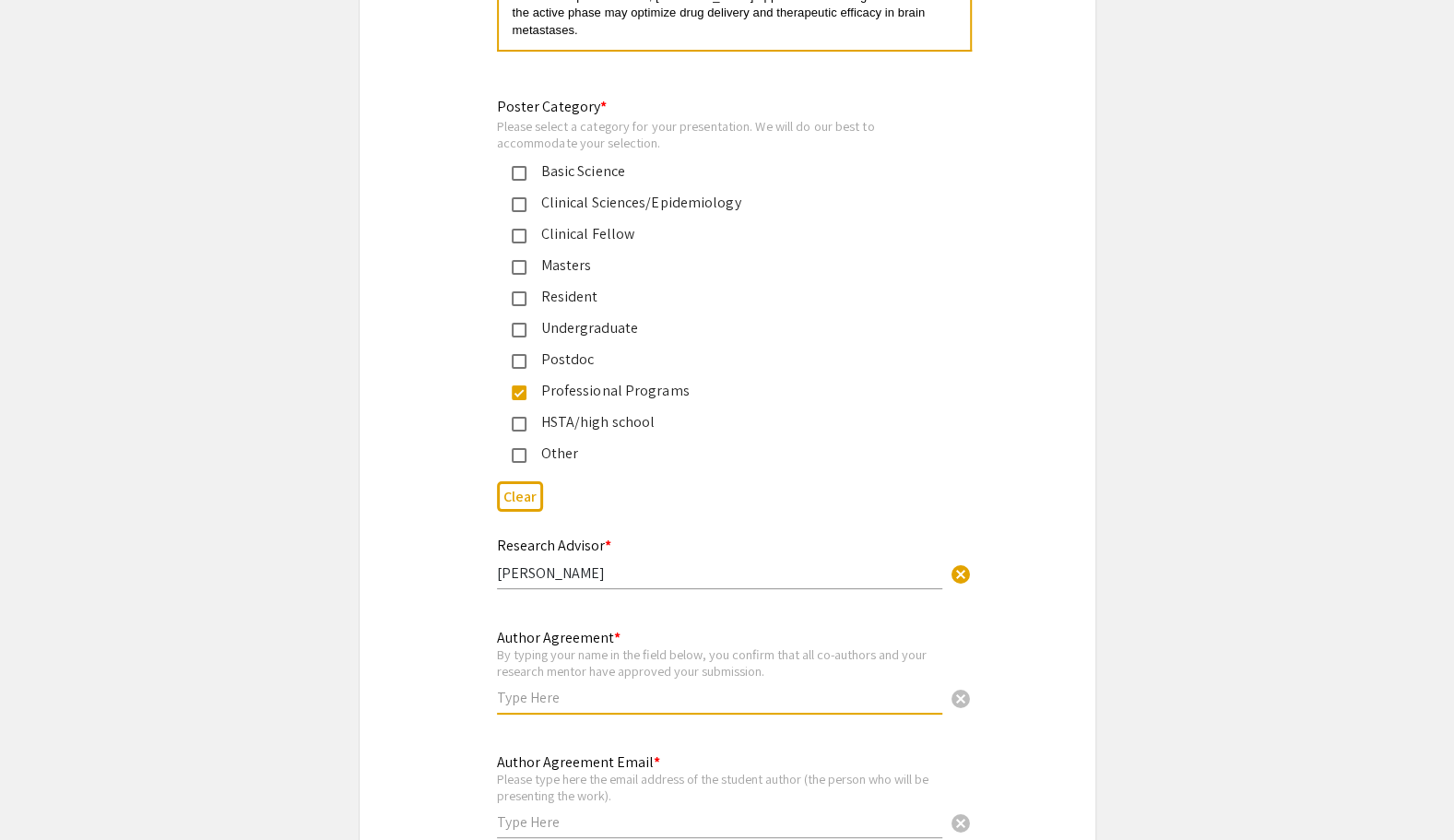
scroll to position [4431, 0]
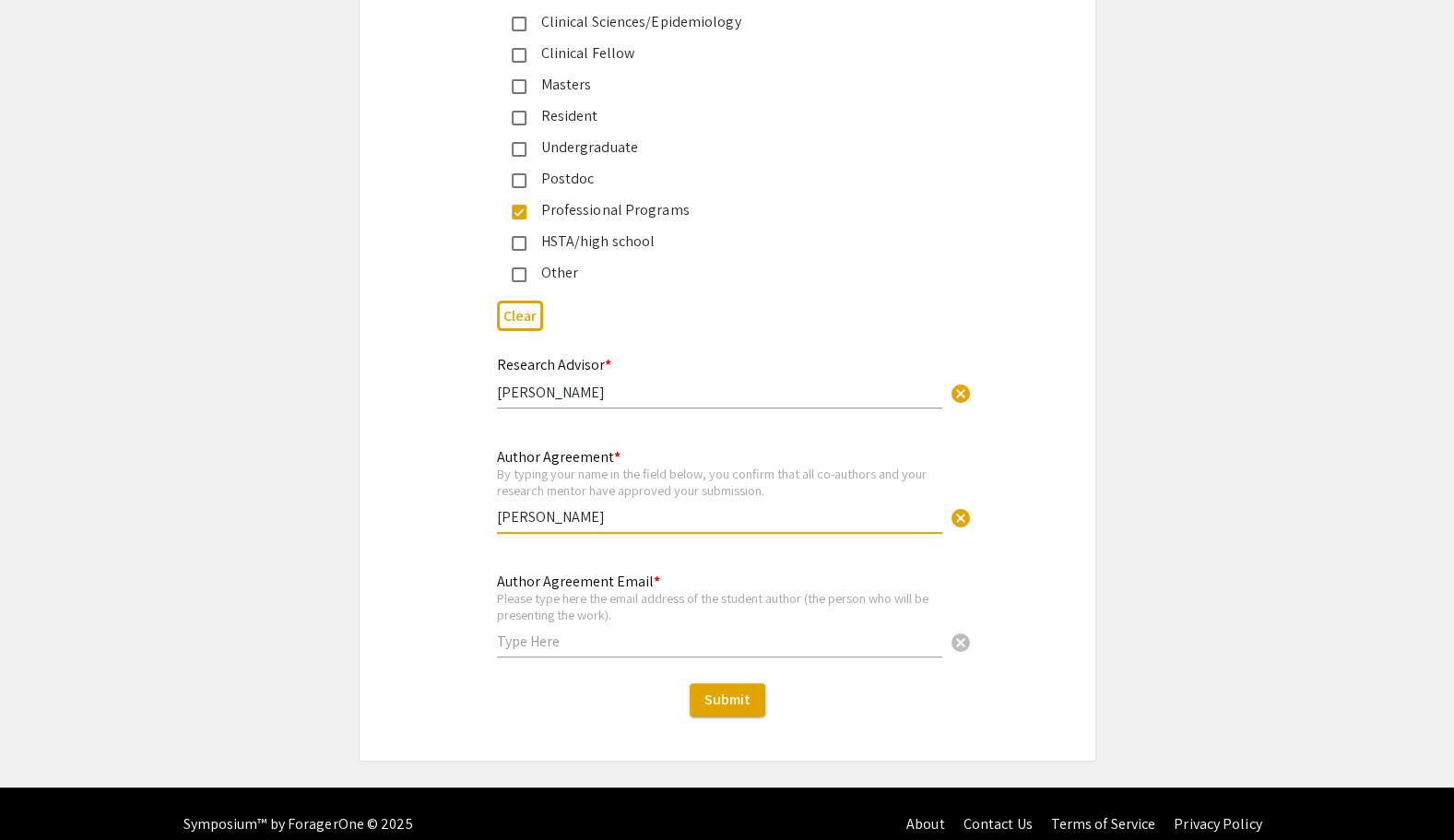
type input "Rhea Agarwal"
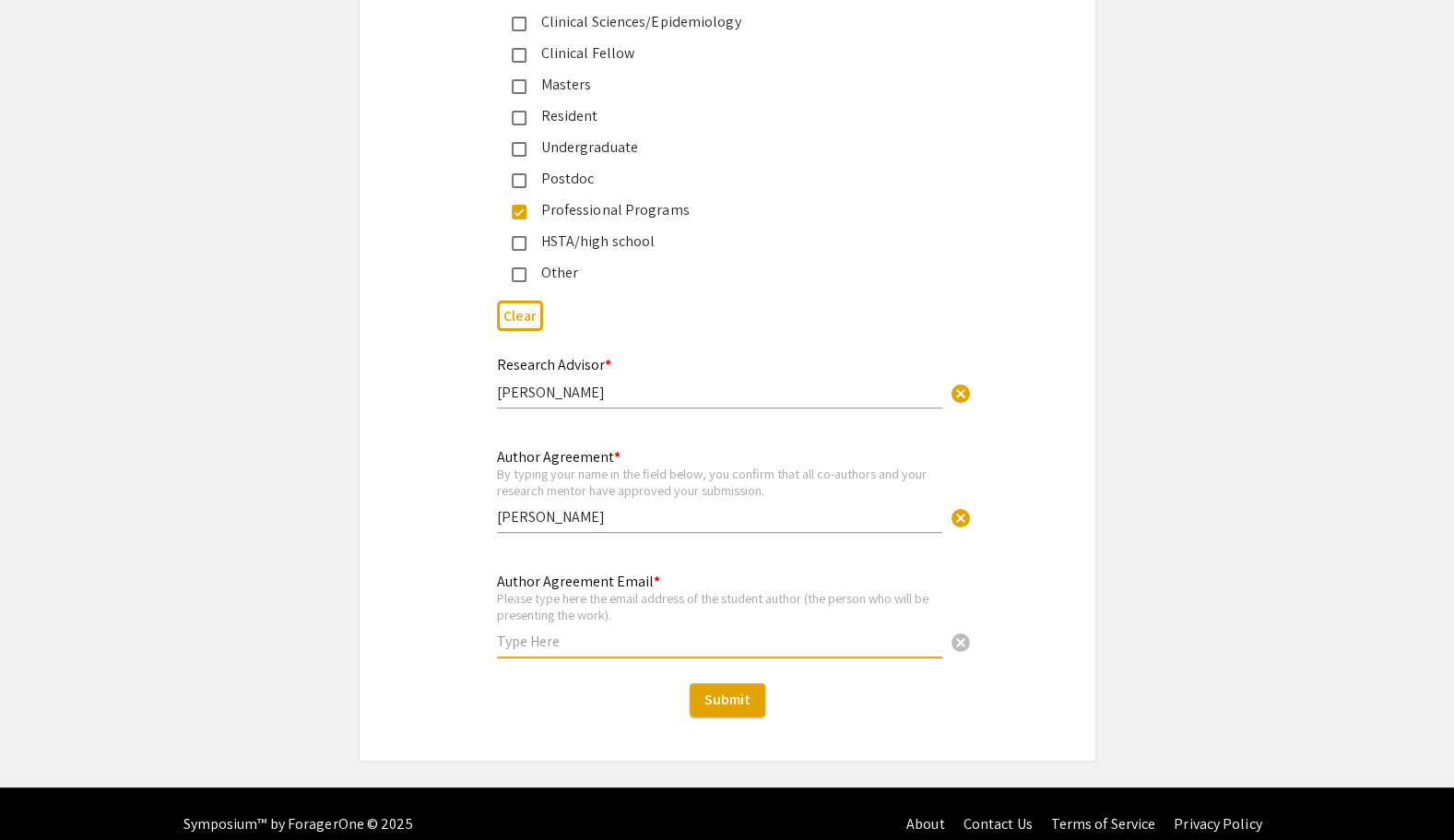
click at [588, 632] on input "text" at bounding box center [719, 641] width 445 height 19
type input "ragarwal@osteo.wvsom.edu"
click at [590, 683] on div "Submit" at bounding box center [727, 700] width 736 height 33
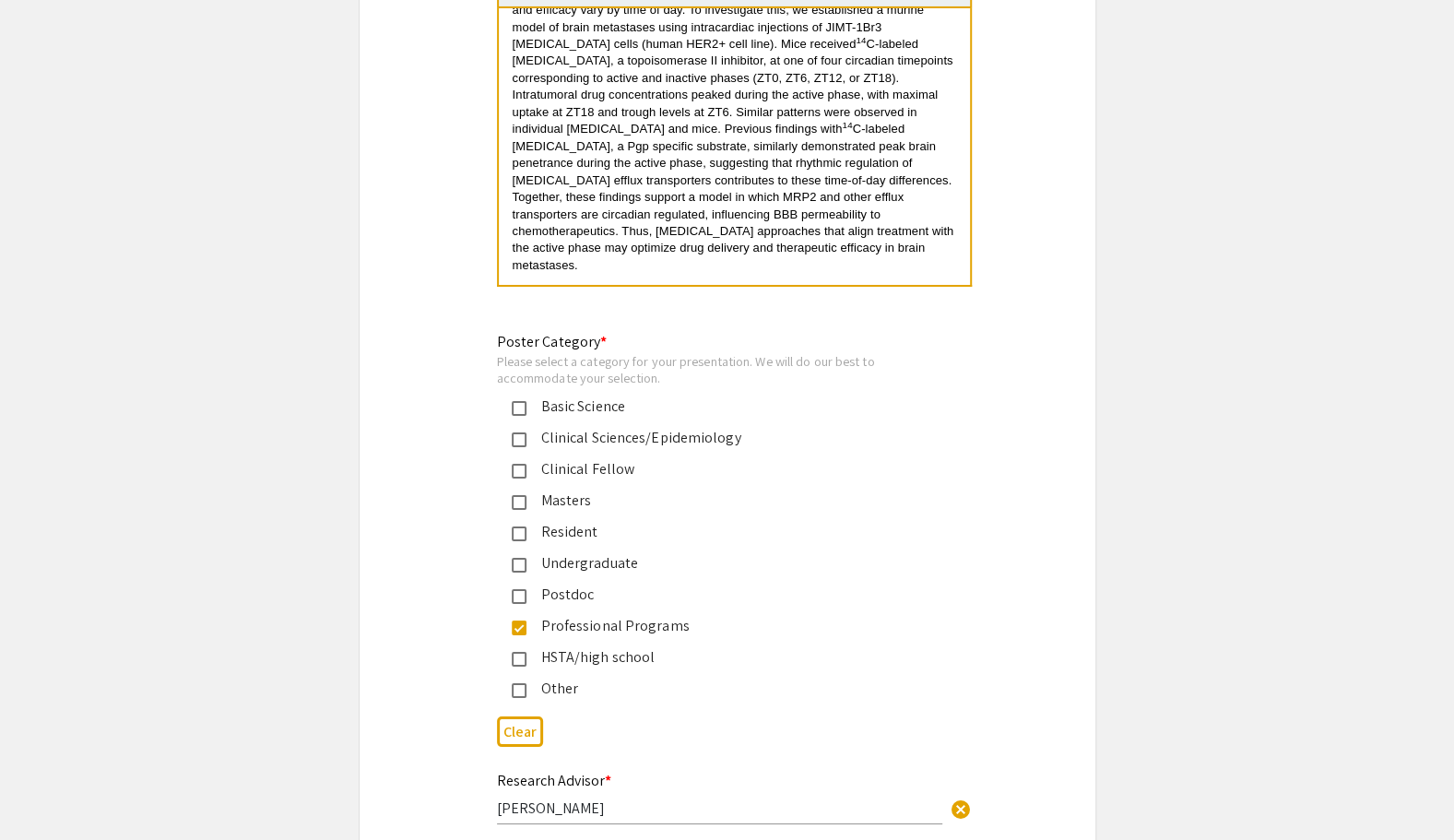
scroll to position [4018, 0]
click at [515, 398] on mat-pseudo-checkbox at bounding box center [518, 405] width 15 height 15
click at [516, 398] on mat-pseudo-checkbox at bounding box center [518, 405] width 15 height 15
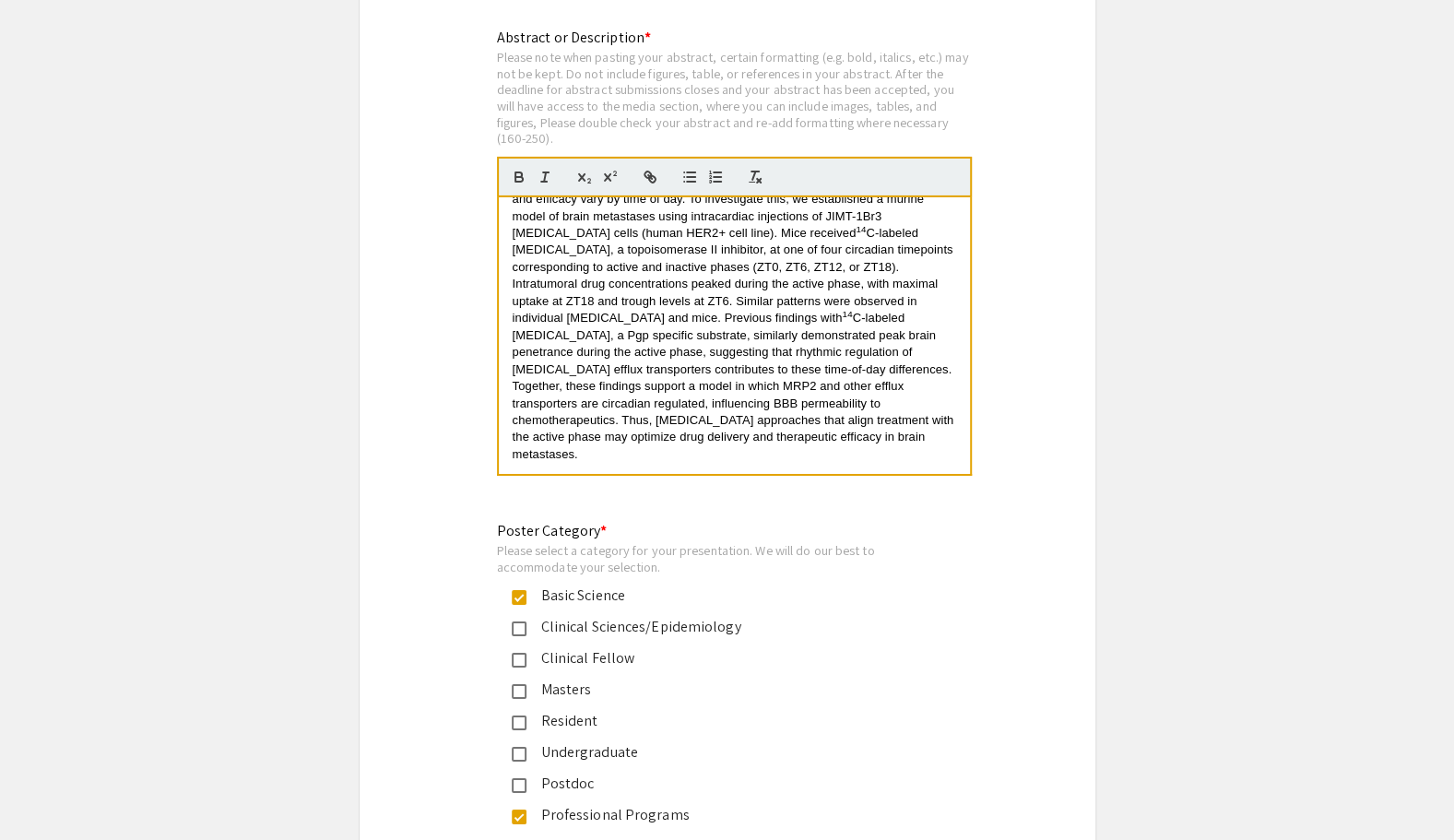
scroll to position [3827, 0]
click at [519, 589] on mat-pseudo-checkbox at bounding box center [518, 596] width 15 height 15
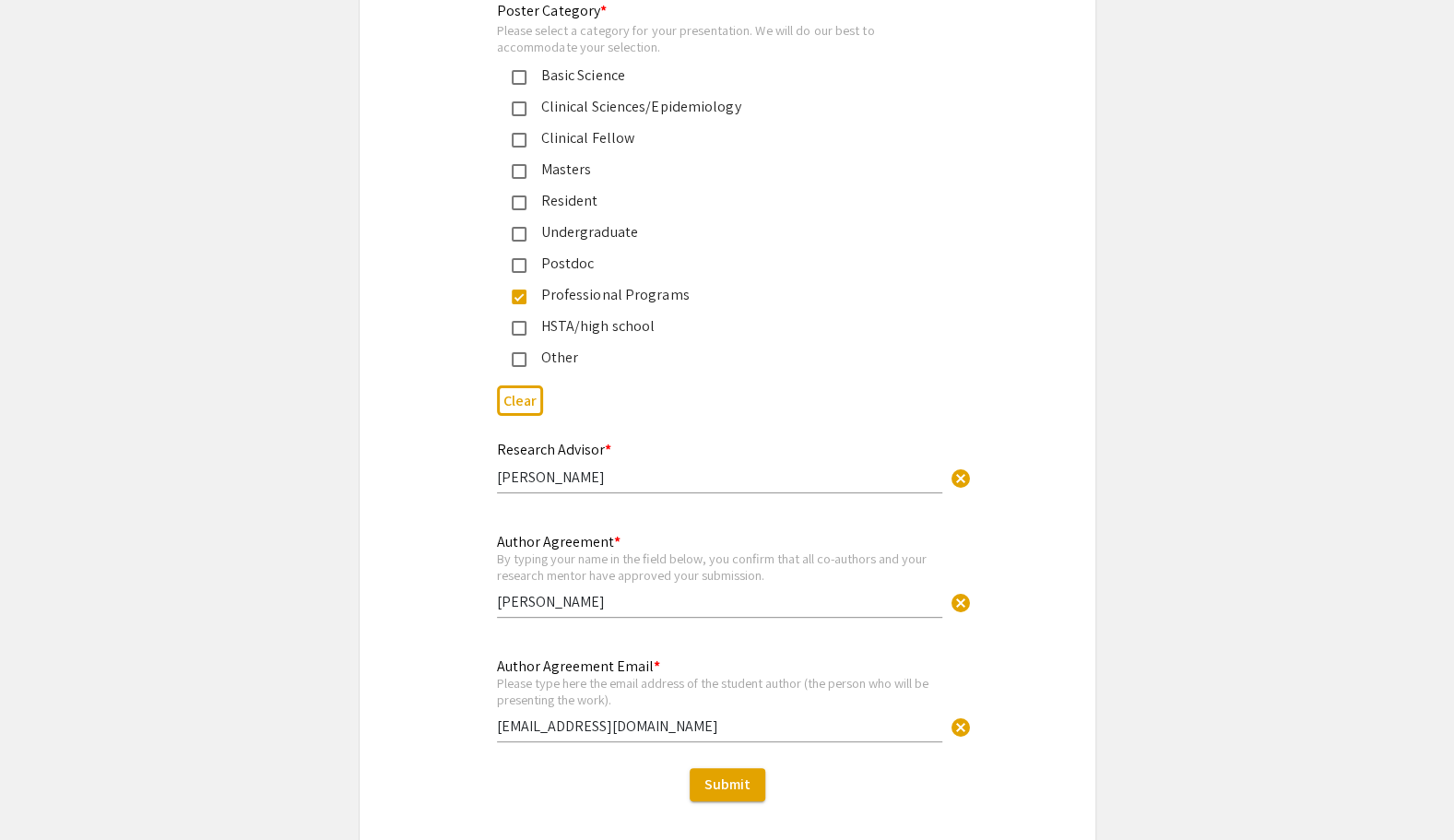
scroll to position [4431, 0]
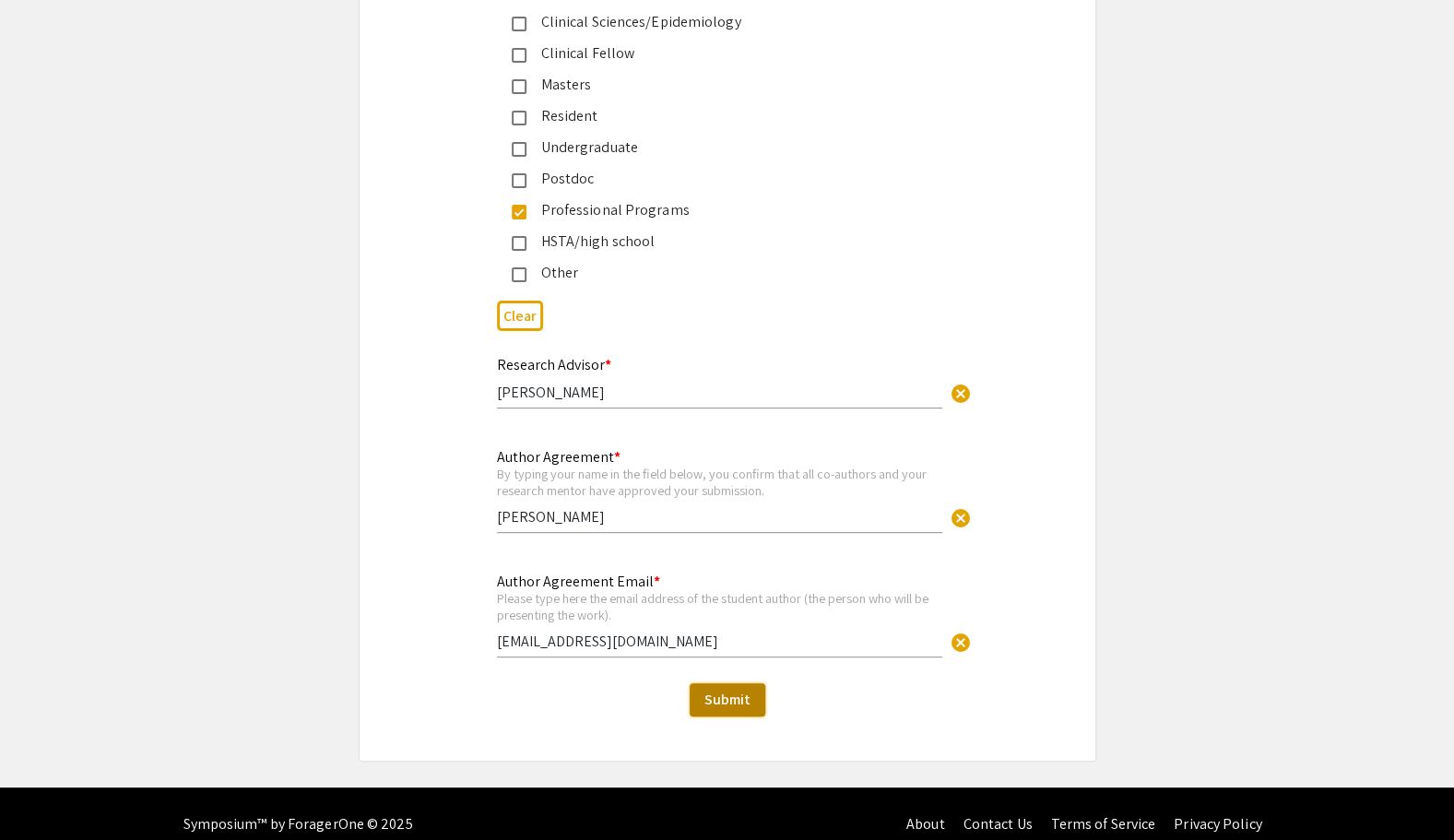
drag, startPoint x: 727, startPoint y: 669, endPoint x: 770, endPoint y: 364, distance: 308.0
click at [741, 683] on button "Submit" at bounding box center [727, 700] width 76 height 33
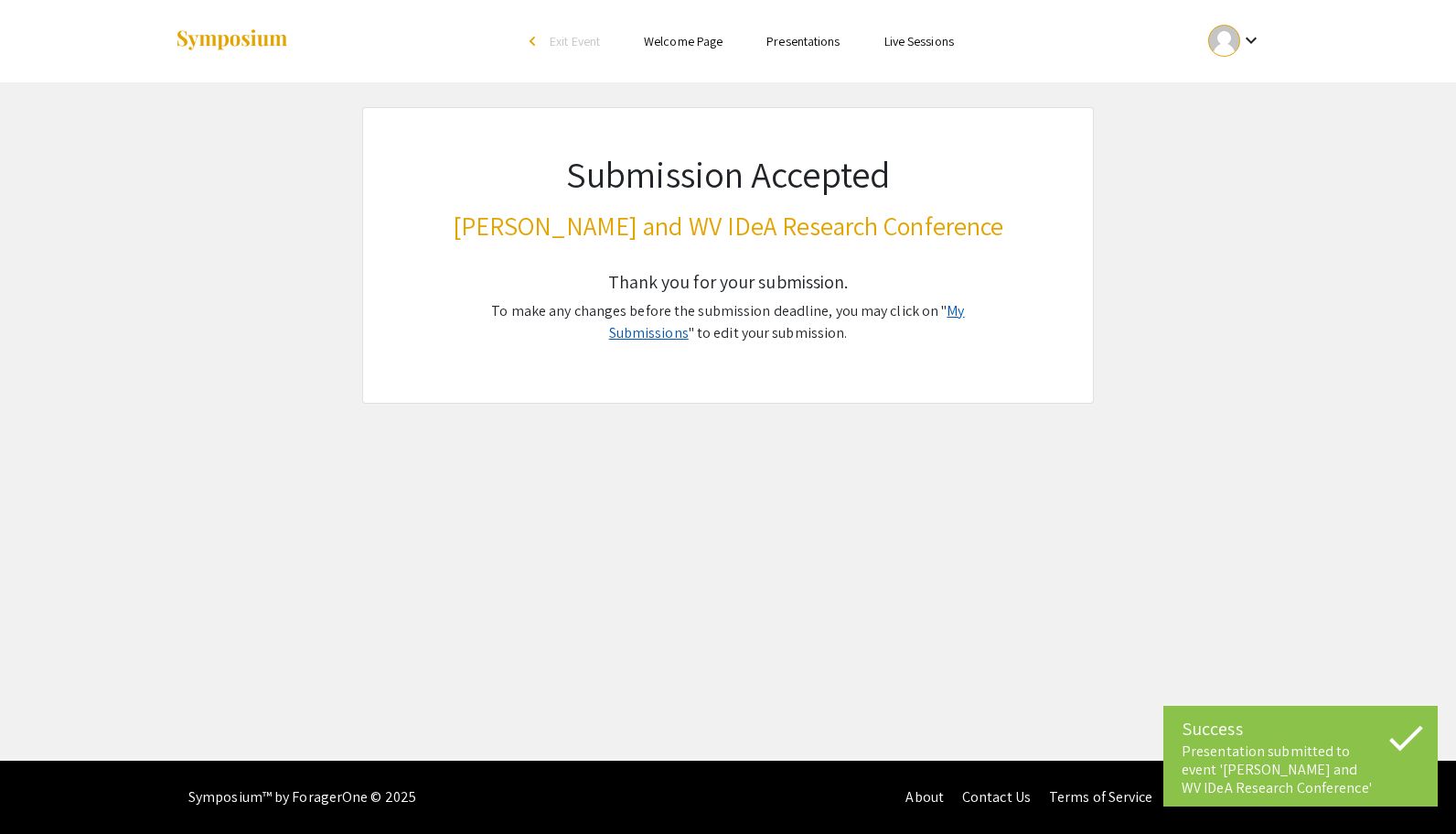
click at [954, 302] on link "My Submissions" at bounding box center [787, 321] width 356 height 42
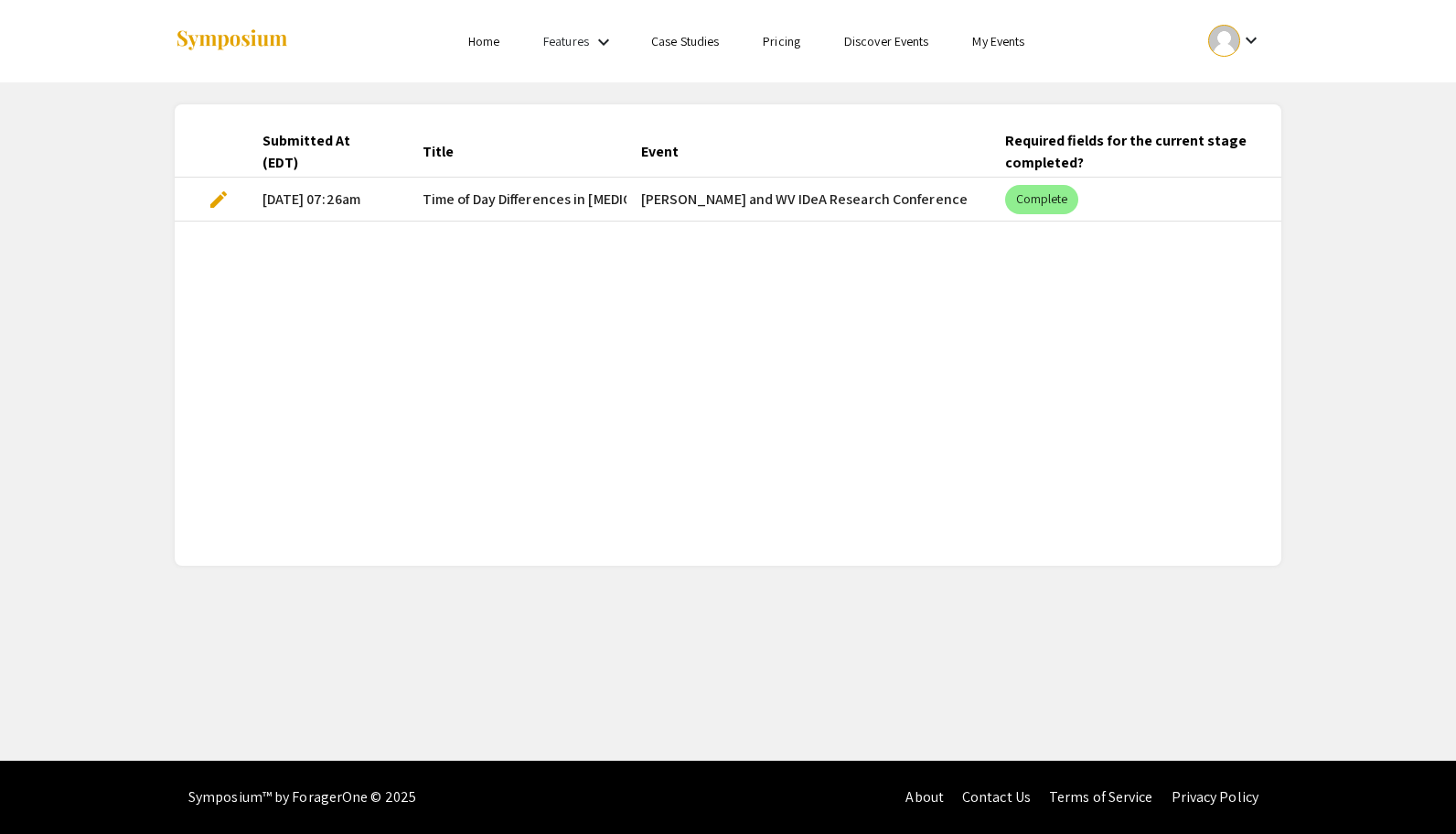
click at [562, 43] on link "Features" at bounding box center [565, 41] width 45 height 16
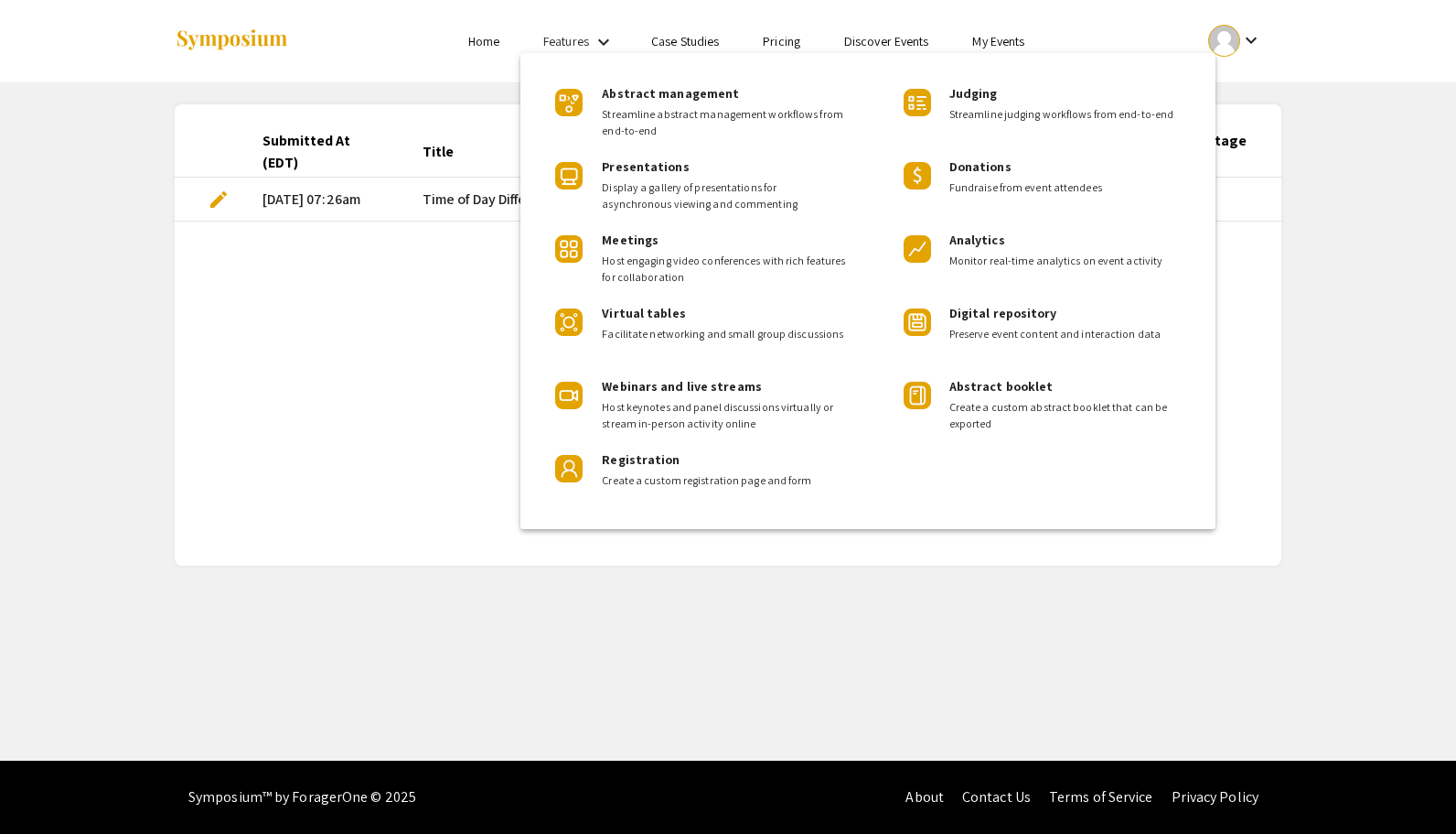
click at [378, 321] on div at bounding box center [728, 417] width 1456 height 834
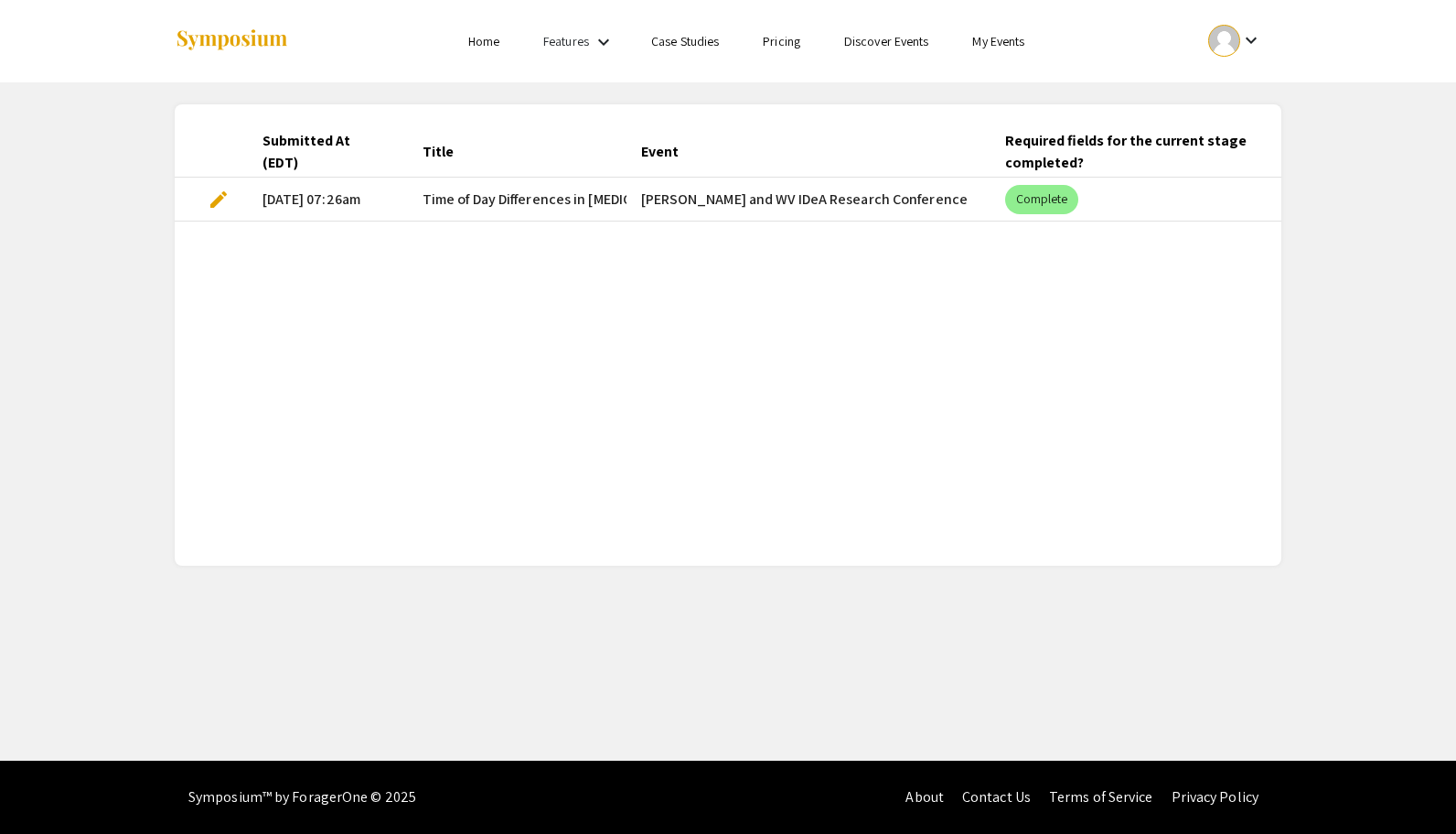
click at [569, 42] on link "Features" at bounding box center [565, 41] width 45 height 16
